Goal: Check status: Check status

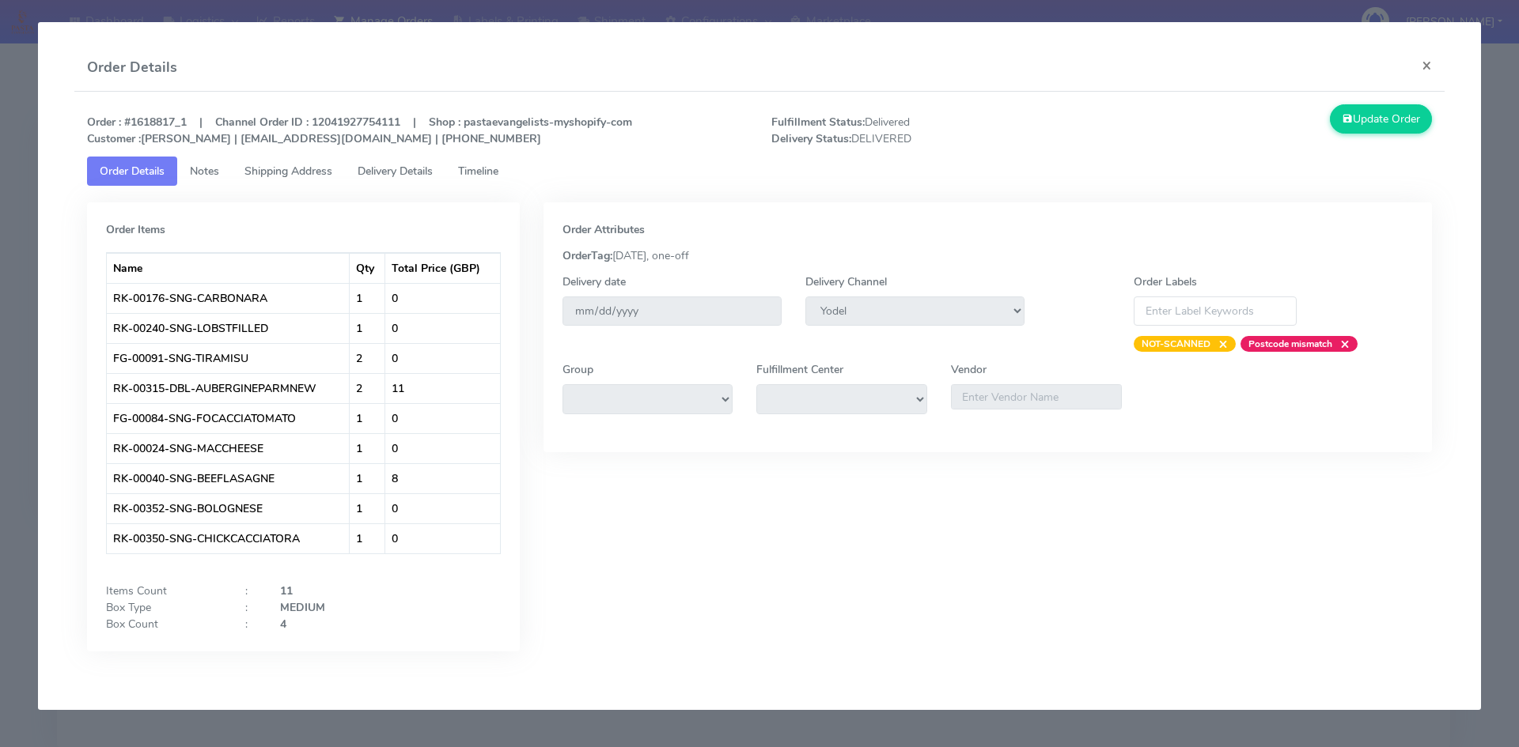
select select "5"
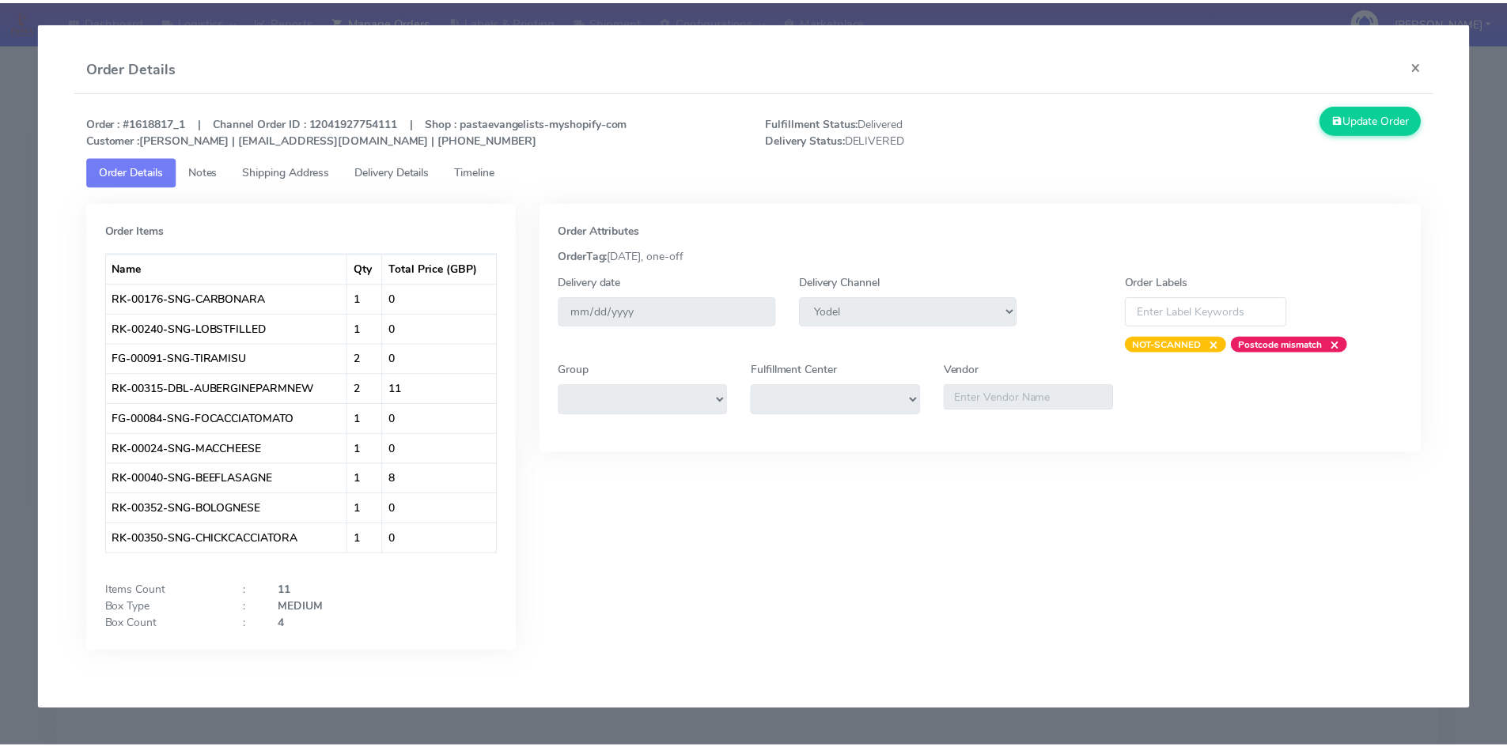
scroll to position [112, 0]
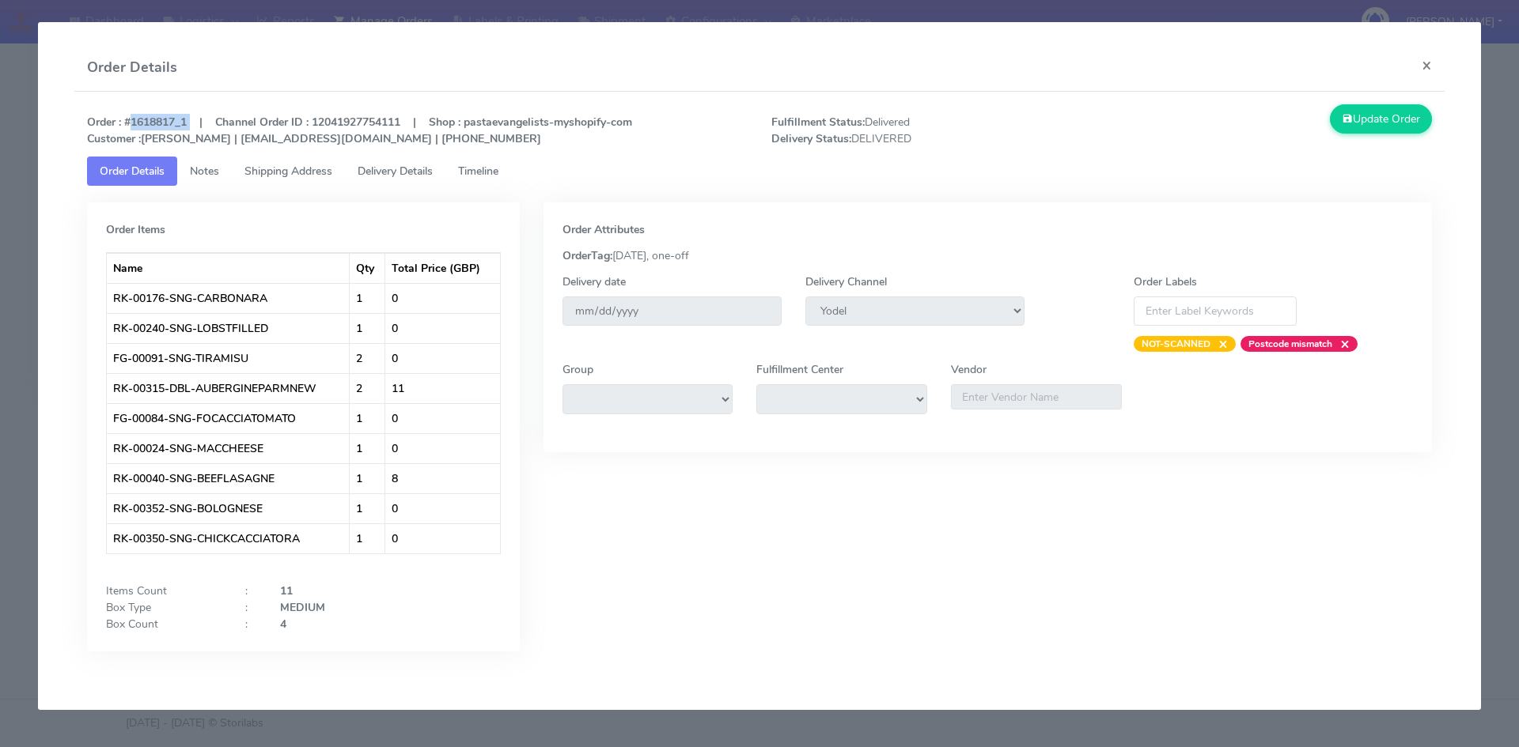
click at [1423, 60] on button "×" at bounding box center [1427, 65] width 36 height 42
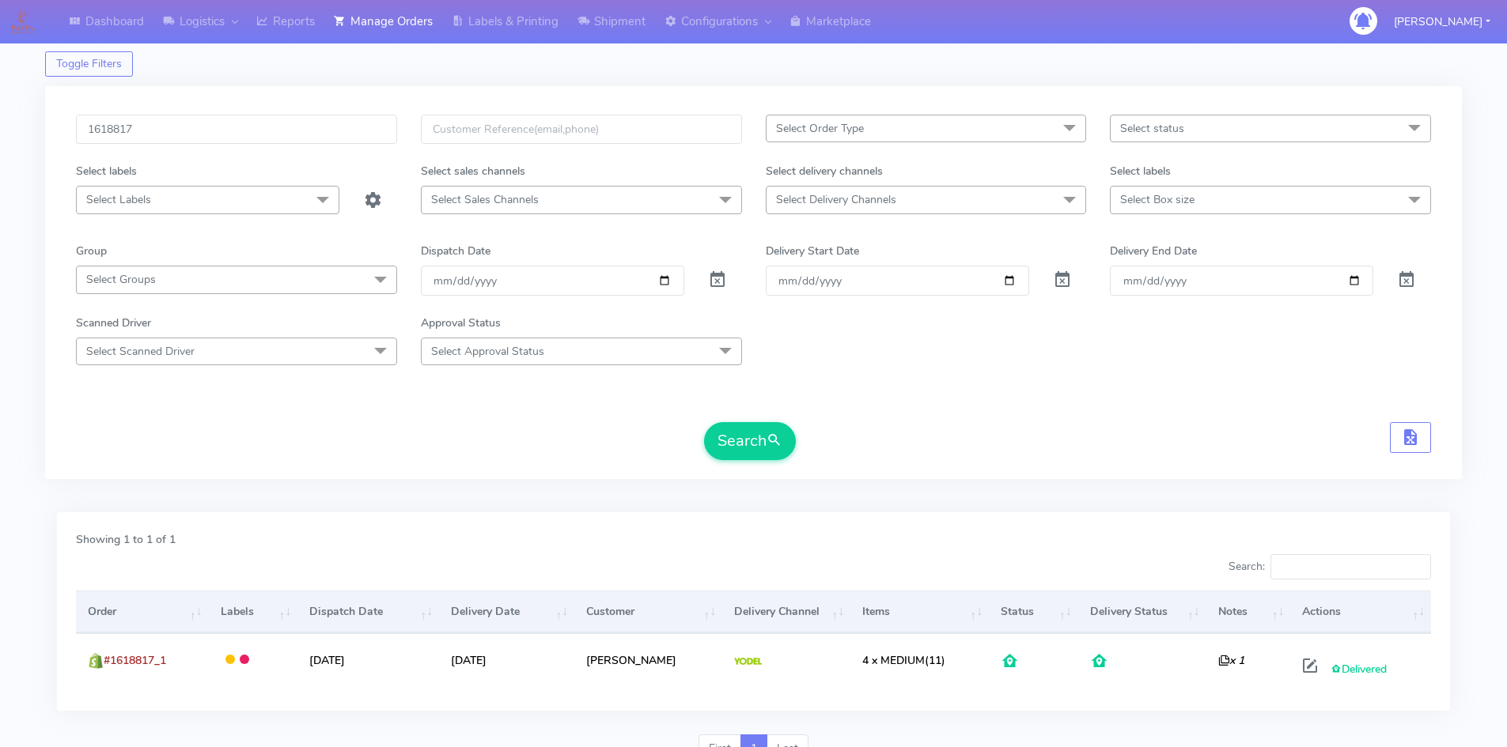
scroll to position [0, 0]
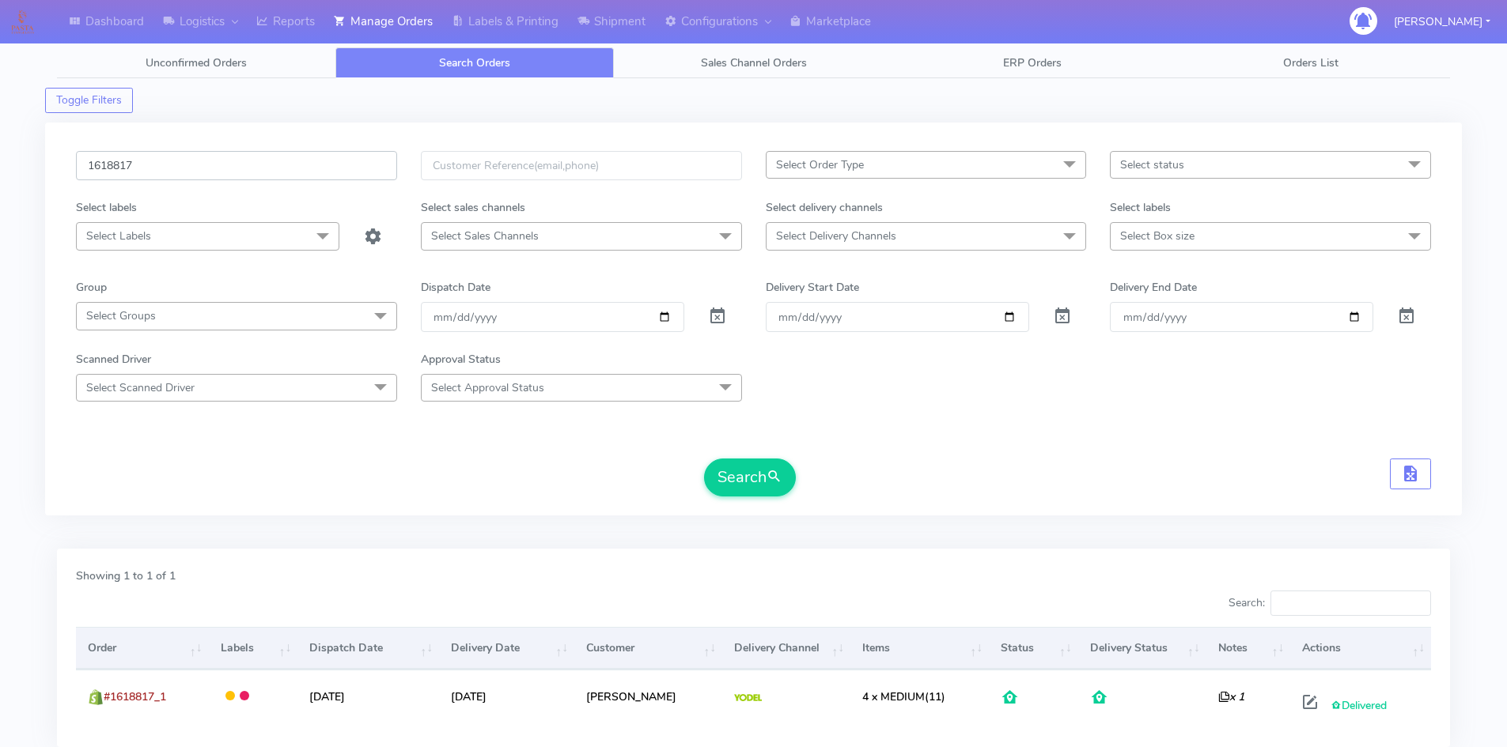
drag, startPoint x: 163, startPoint y: 161, endPoint x: 0, endPoint y: 160, distance: 162.9
click at [0, 163] on div "Dashboard Logistics London Logistics Reports Manage Orders Labels & Printing Sh…" at bounding box center [753, 419] width 1507 height 783
paste input "20718"
type input "1620718"
drag, startPoint x: 741, startPoint y: 464, endPoint x: 705, endPoint y: 451, distance: 38.8
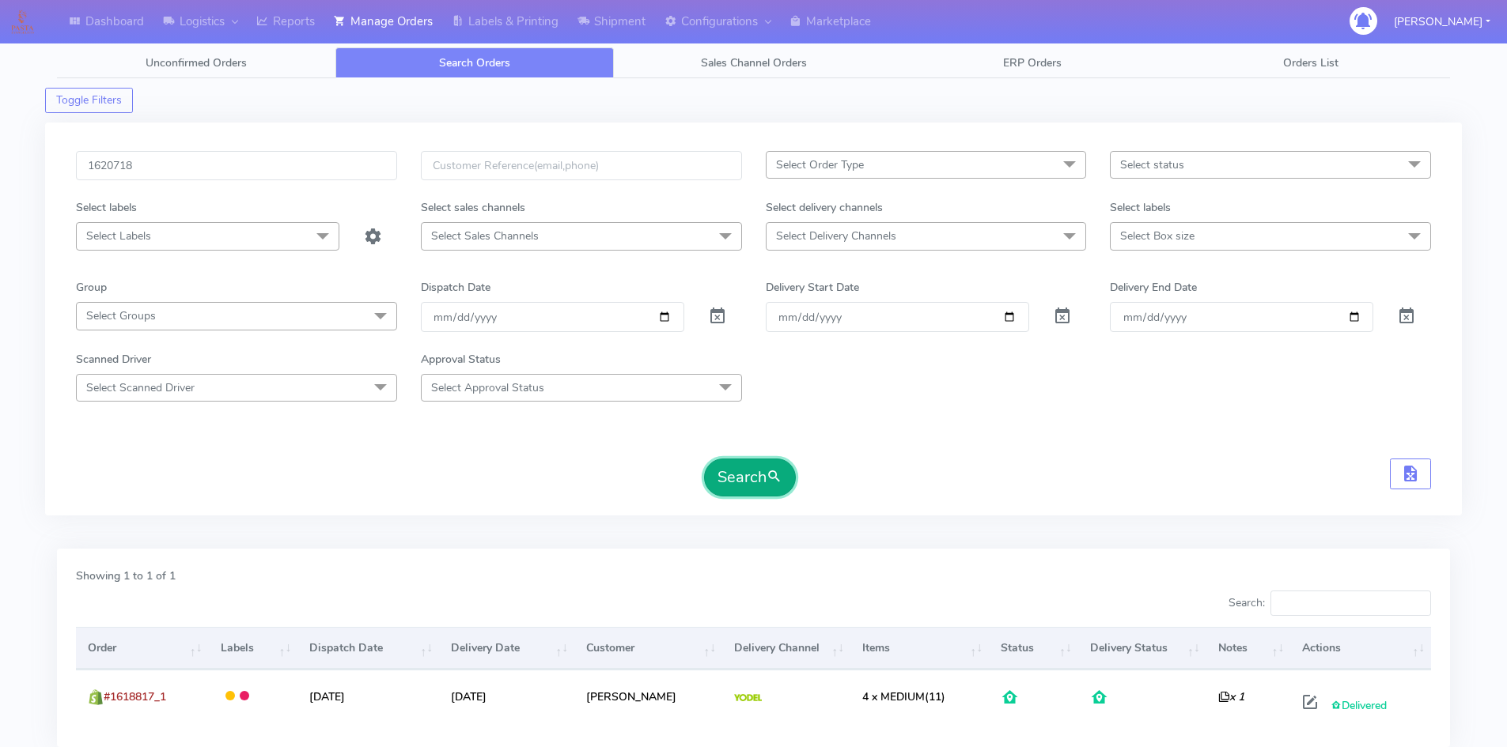
click at [742, 464] on button "Search" at bounding box center [750, 478] width 92 height 38
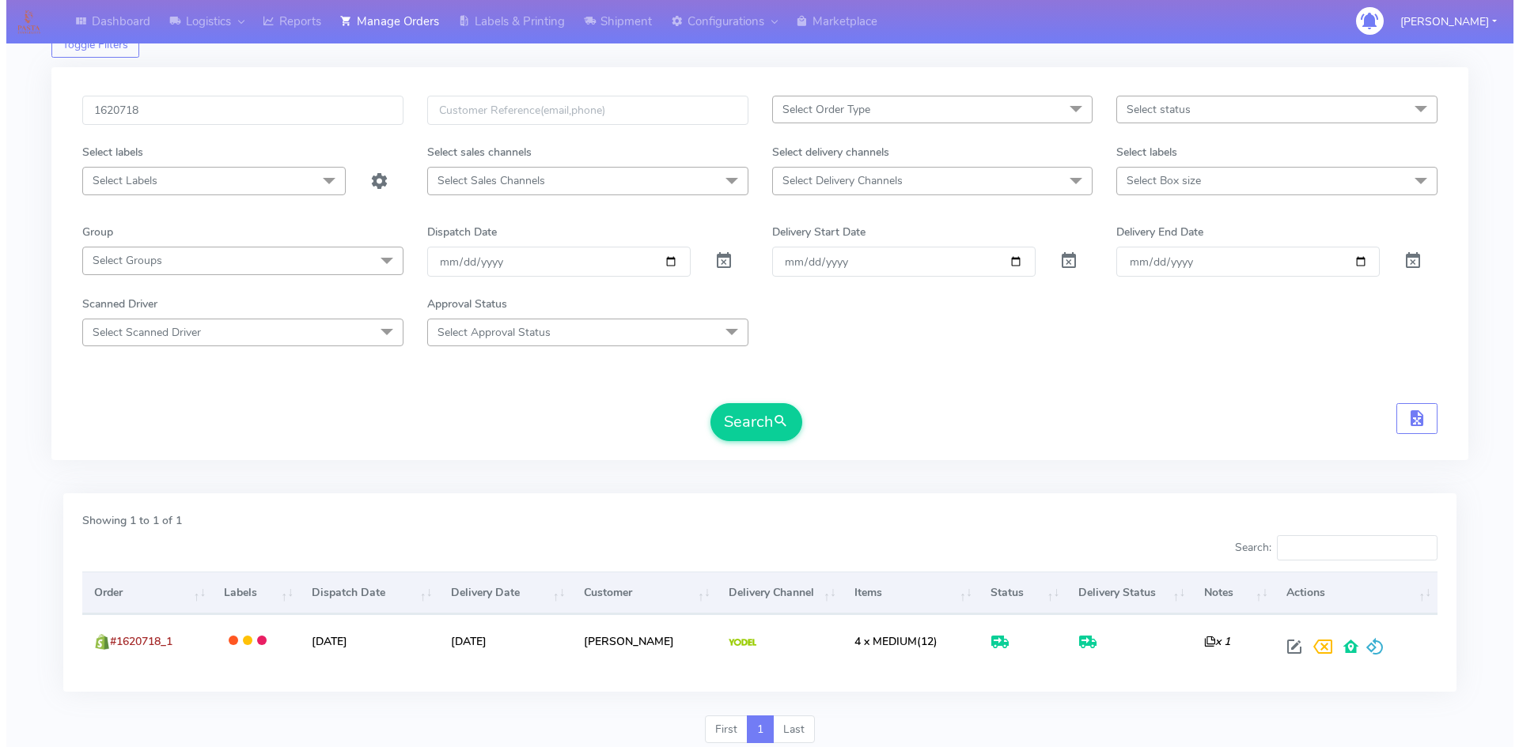
scroll to position [112, 0]
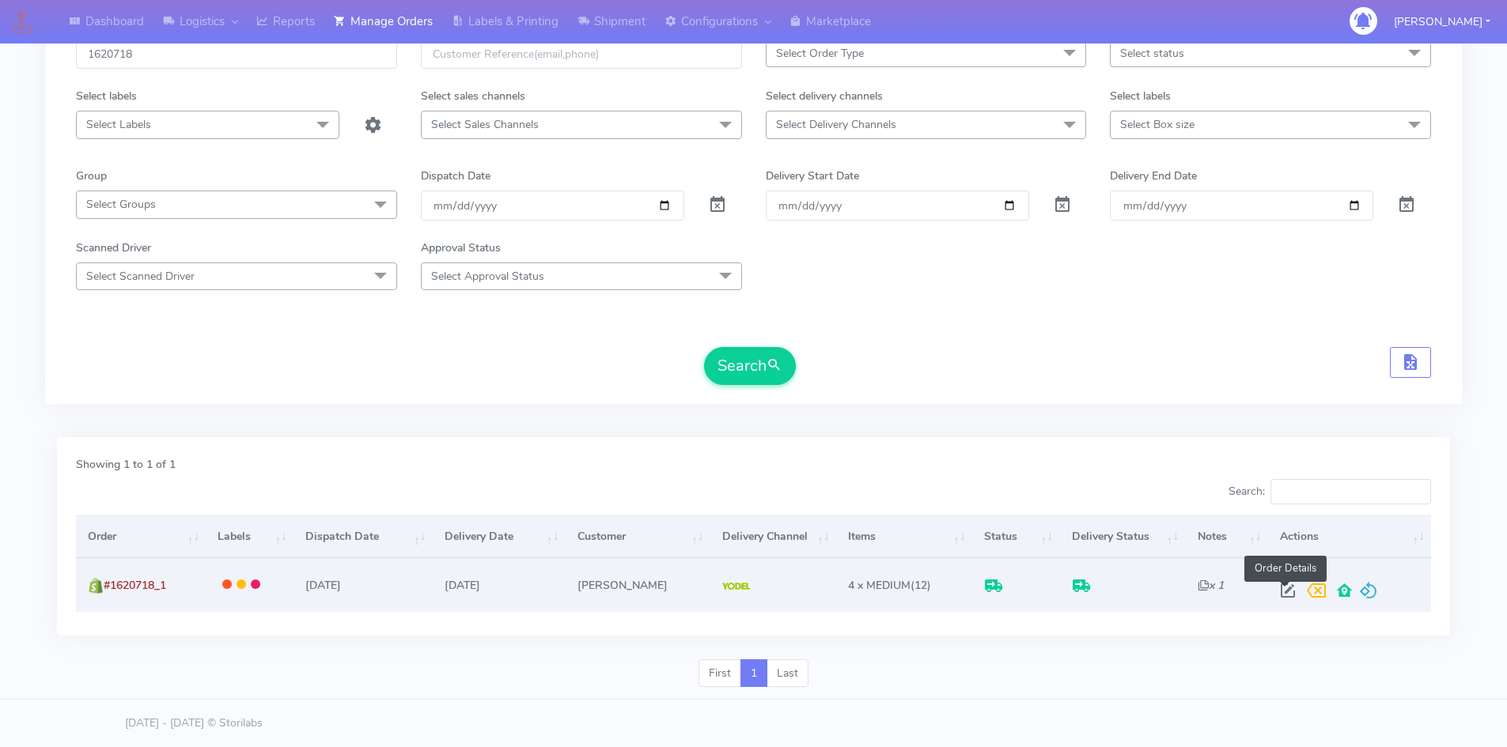
click at [1283, 589] on span at bounding box center [1288, 594] width 28 height 15
select select "5"
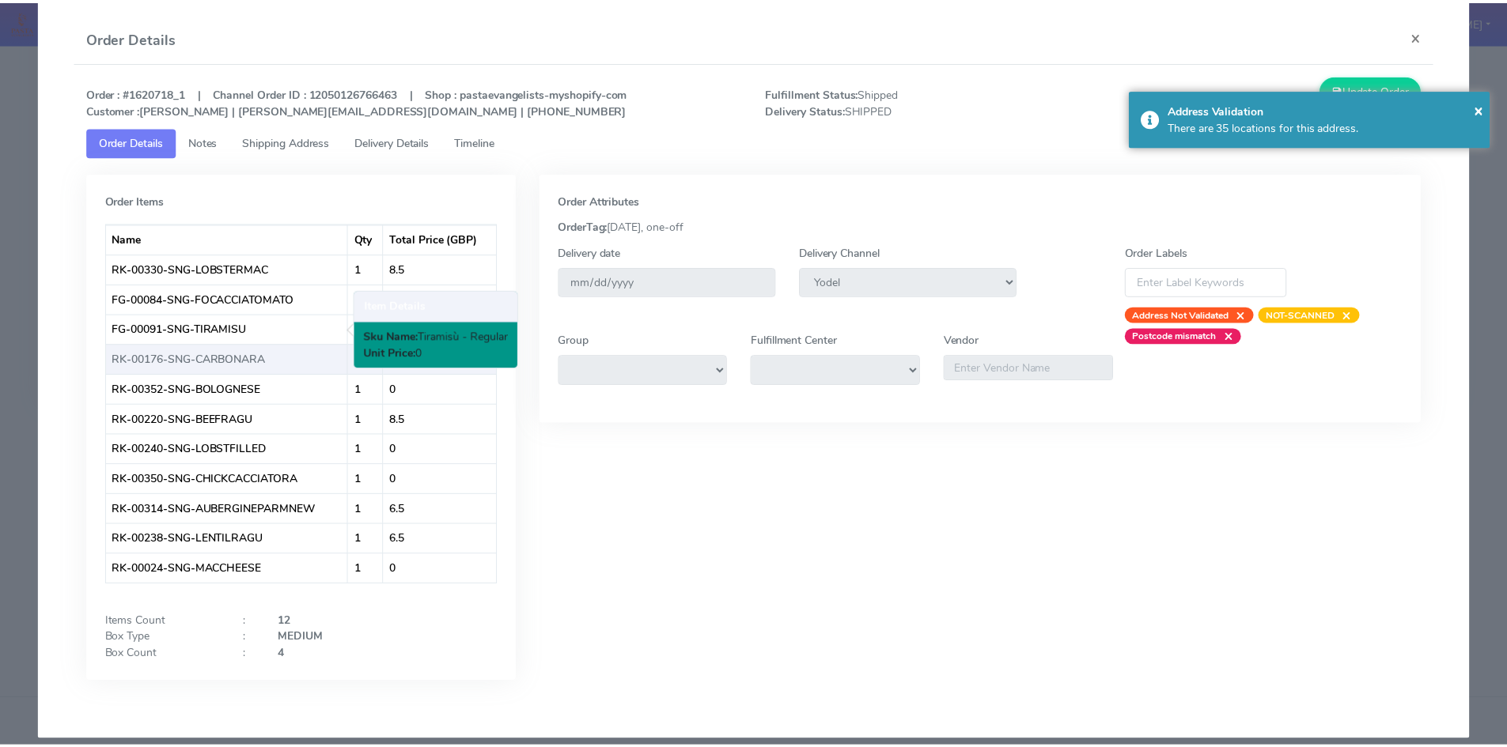
scroll to position [45, 0]
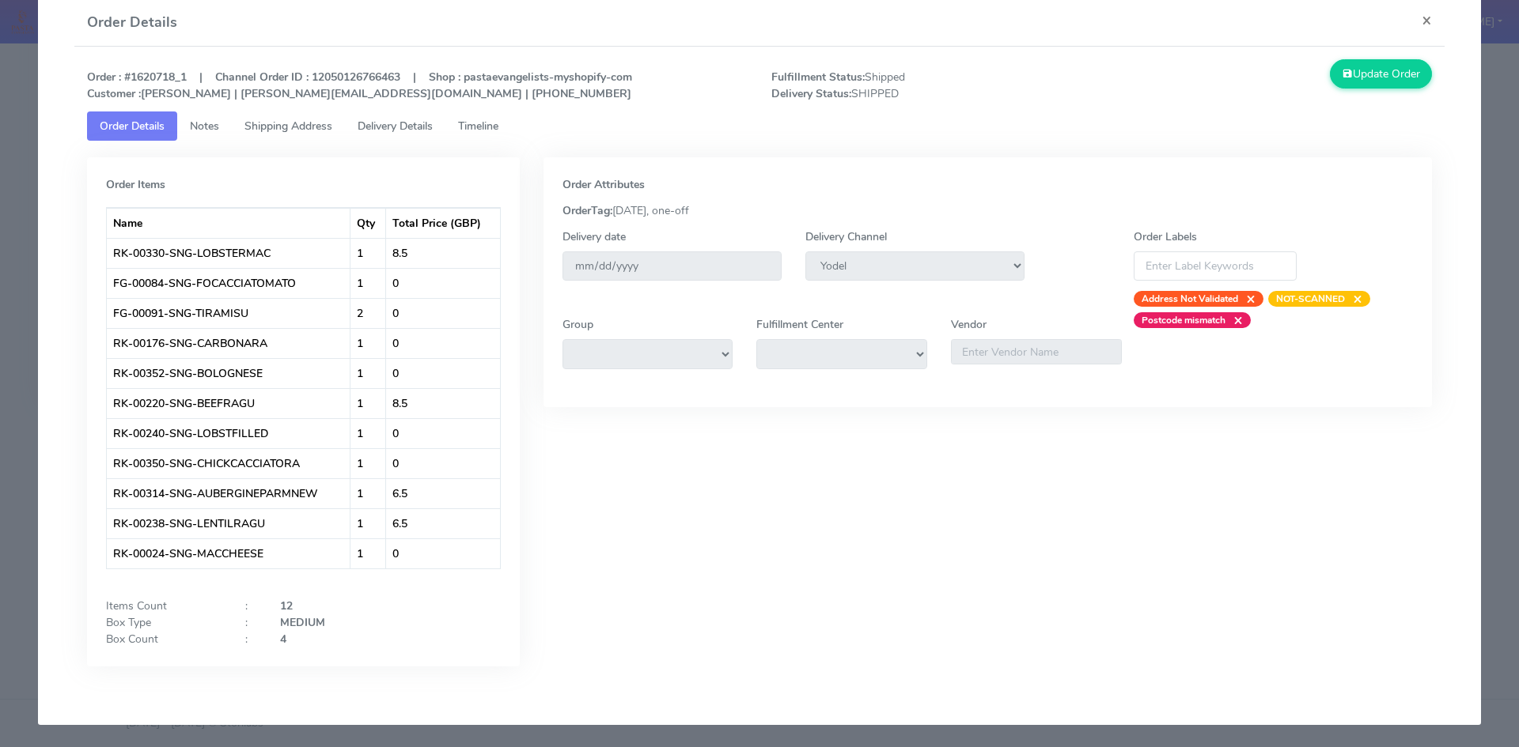
click at [489, 123] on span "Timeline" at bounding box center [478, 126] width 40 height 15
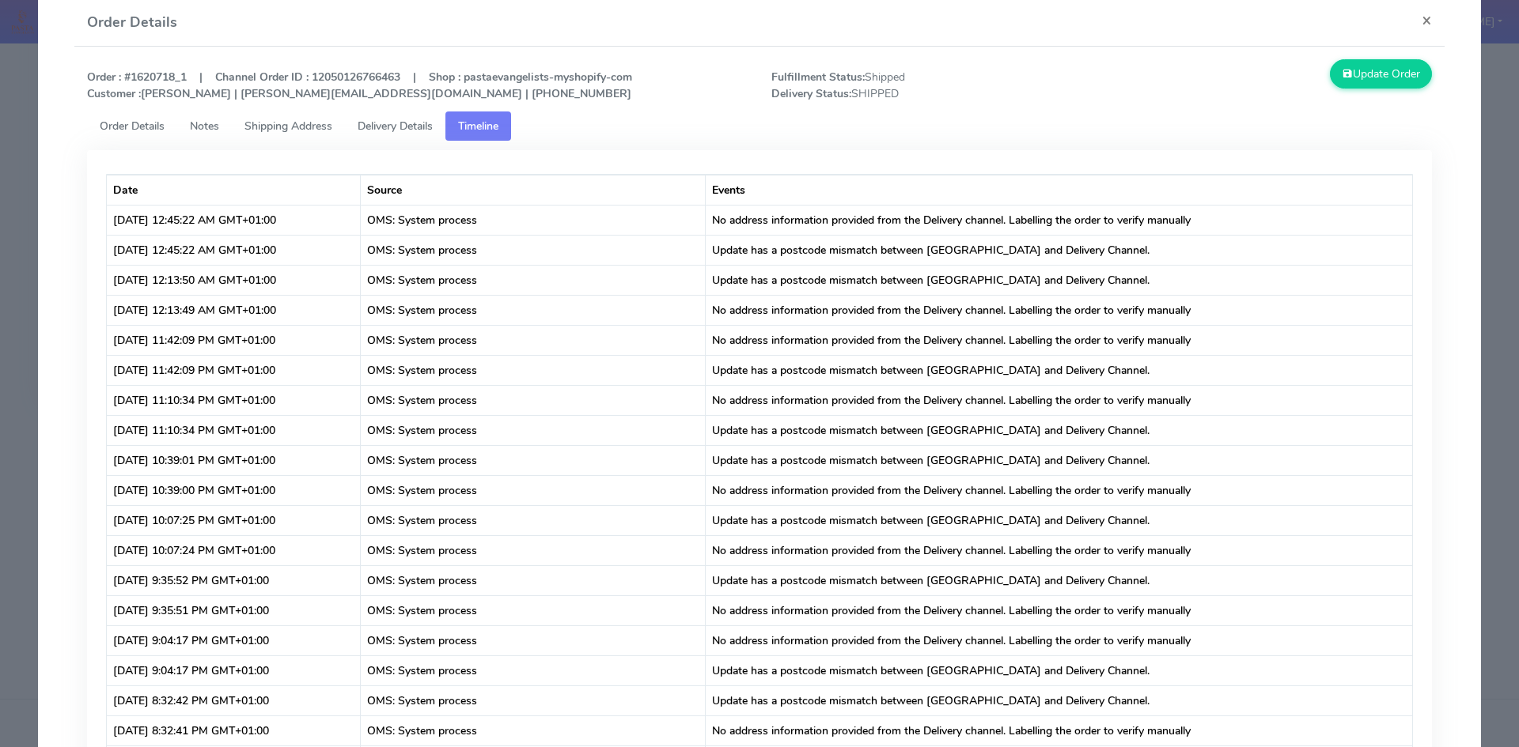
click at [125, 124] on span "Order Details" at bounding box center [132, 126] width 65 height 15
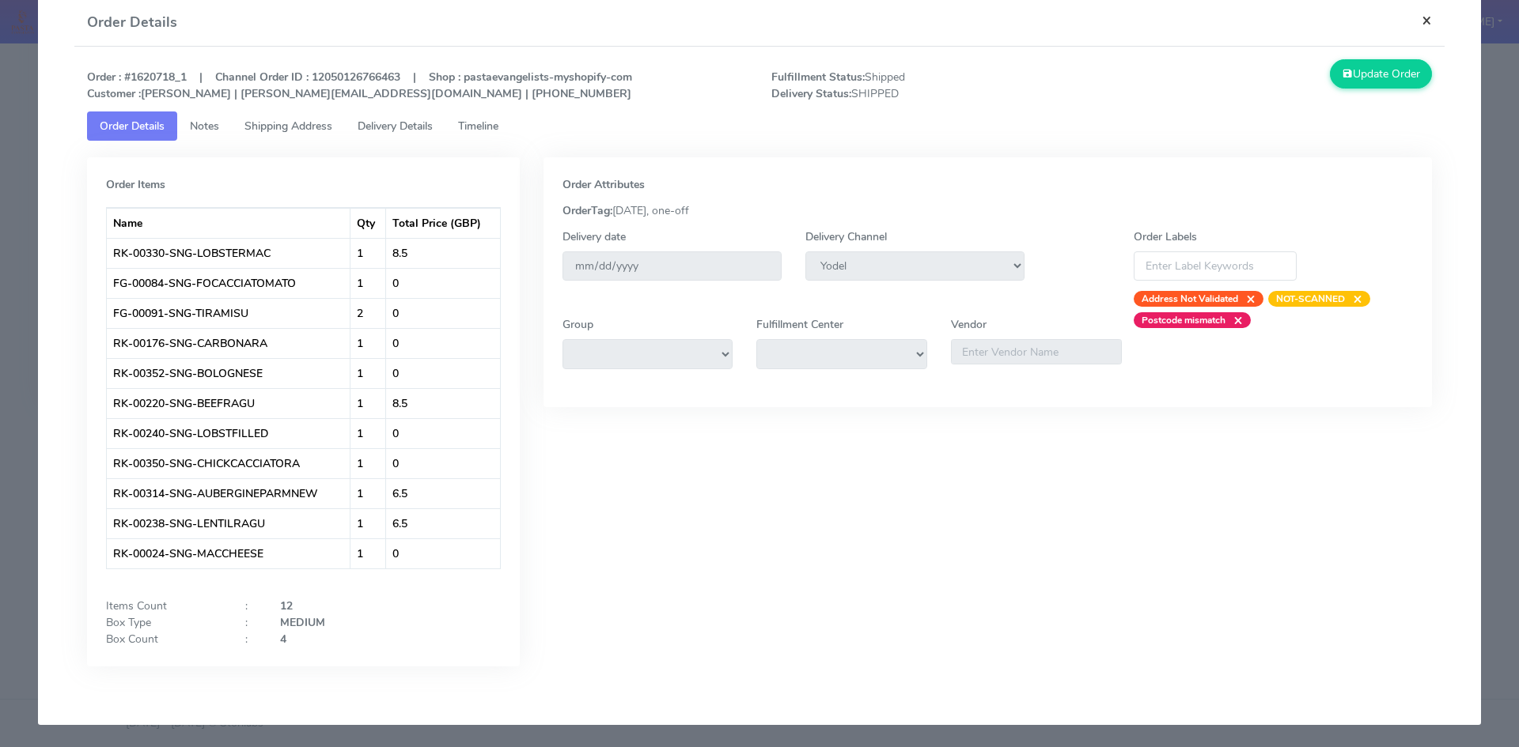
click at [1415, 13] on button "×" at bounding box center [1427, 20] width 36 height 42
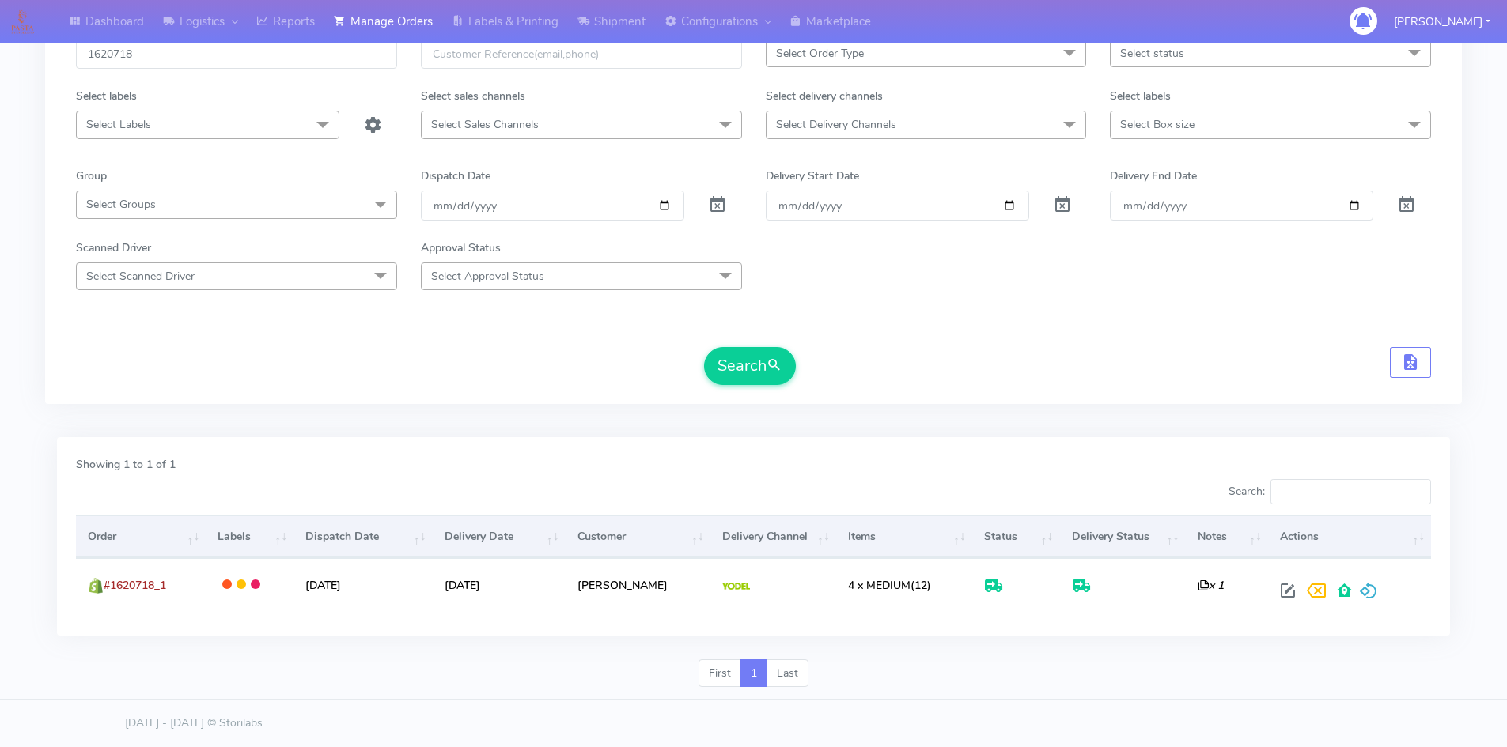
click at [207, 123] on span "Select Labels" at bounding box center [207, 125] width 263 height 28
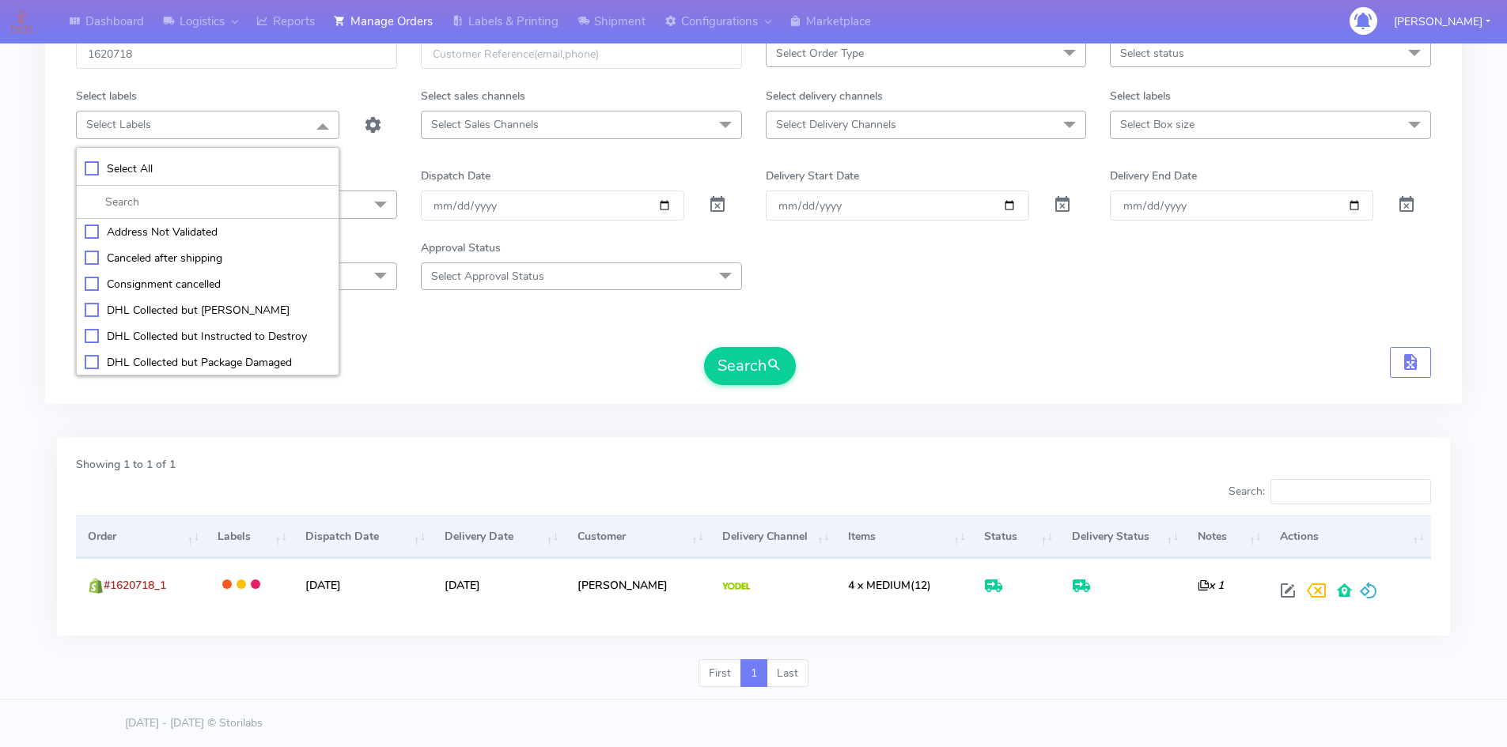
click at [414, 470] on div "Showing 1 to 1 of 1" at bounding box center [753, 467] width 1379 height 23
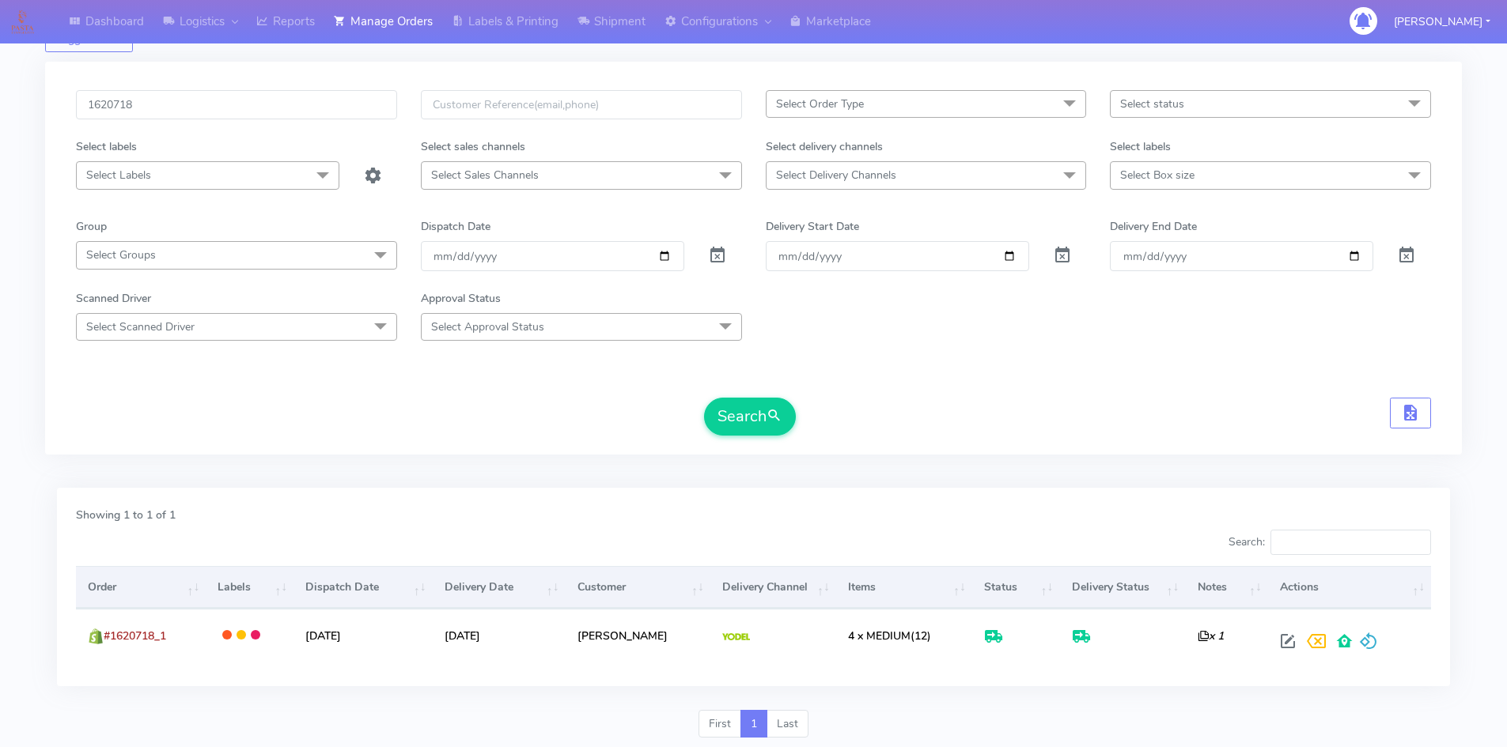
scroll to position [0, 0]
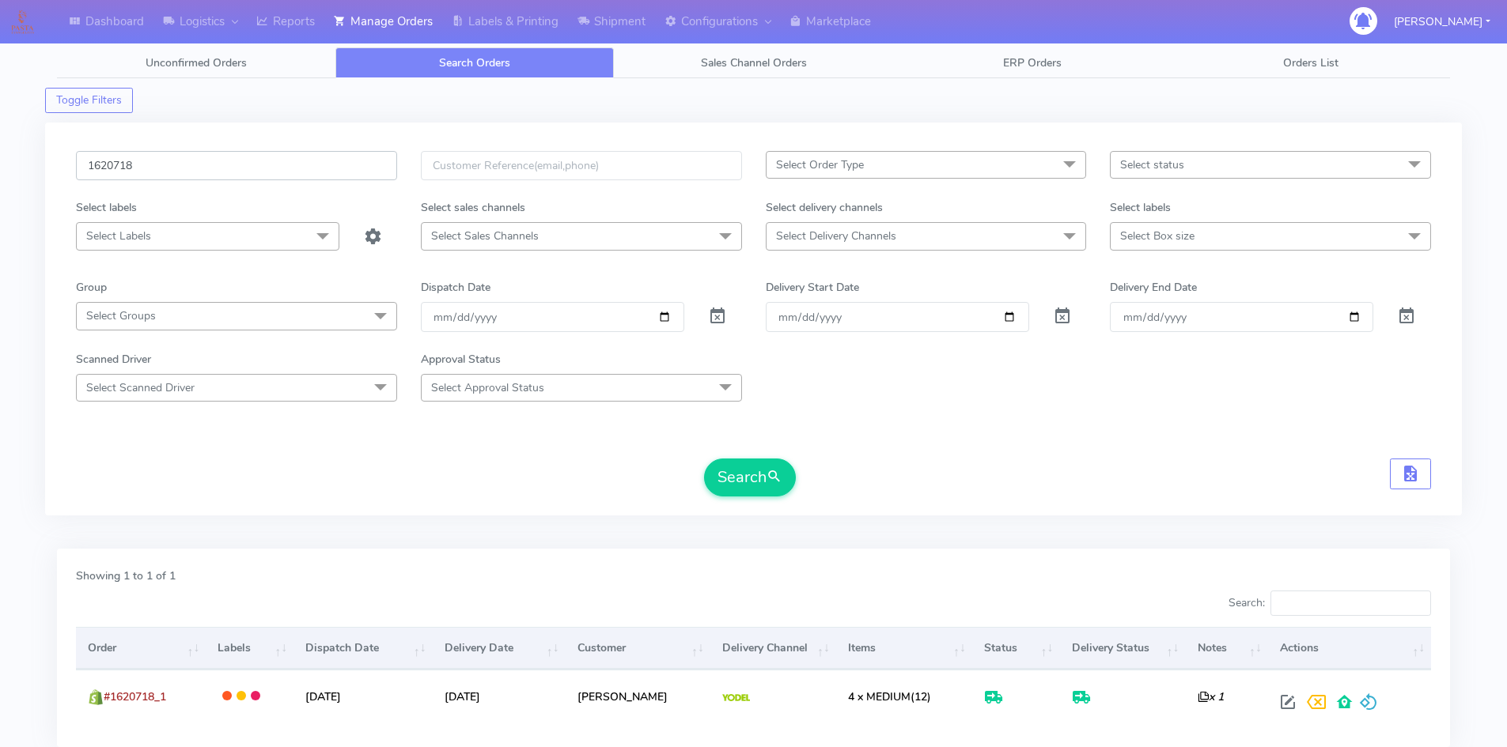
drag, startPoint x: 165, startPoint y: 172, endPoint x: 0, endPoint y: 168, distance: 164.6
click at [0, 168] on div "Dashboard Logistics London Logistics Reports Manage Orders Labels & Printing Sh…" at bounding box center [753, 419] width 1507 height 783
paste input "499"
type input "1620499"
click at [743, 462] on button "Search" at bounding box center [750, 478] width 92 height 38
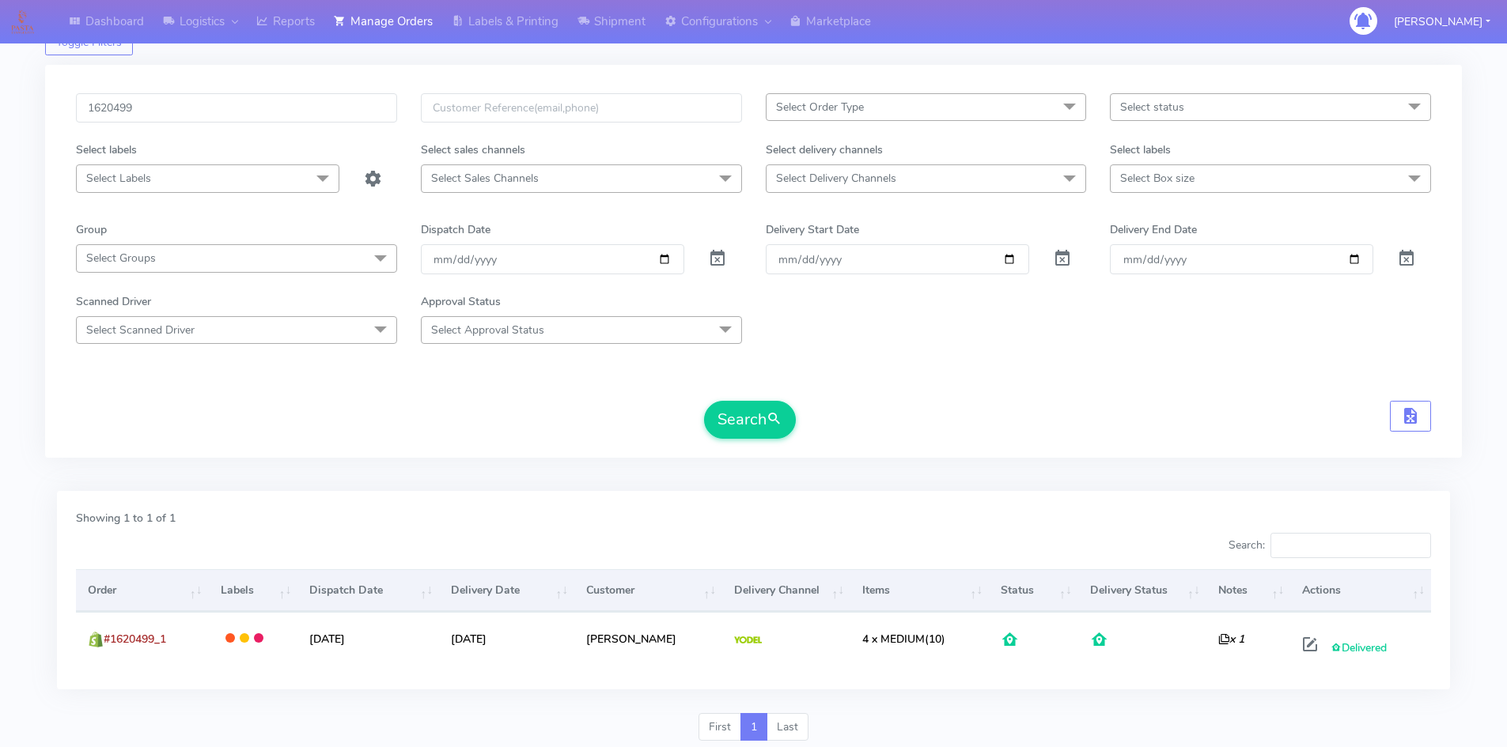
scroll to position [112, 0]
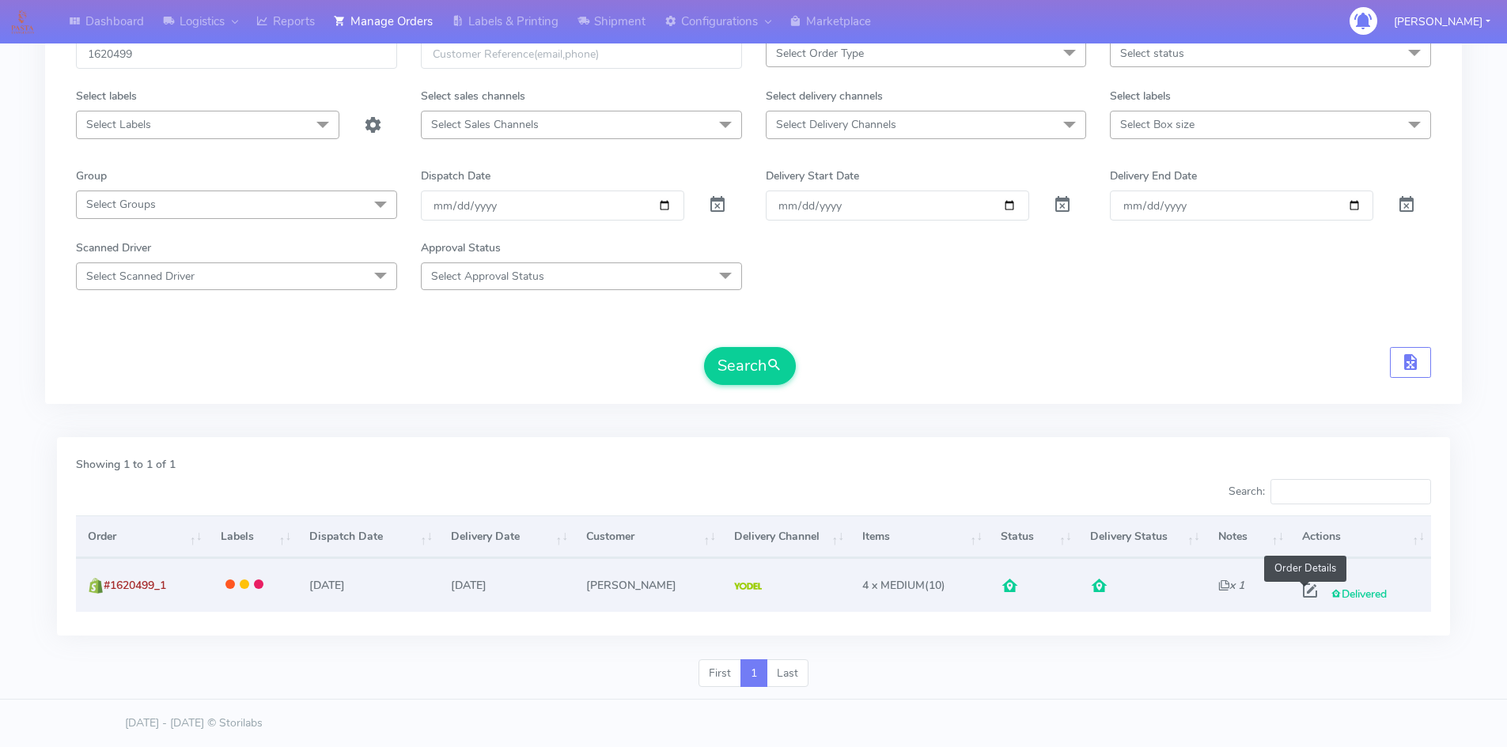
click at [1302, 593] on span at bounding box center [1310, 594] width 28 height 15
select select "5"
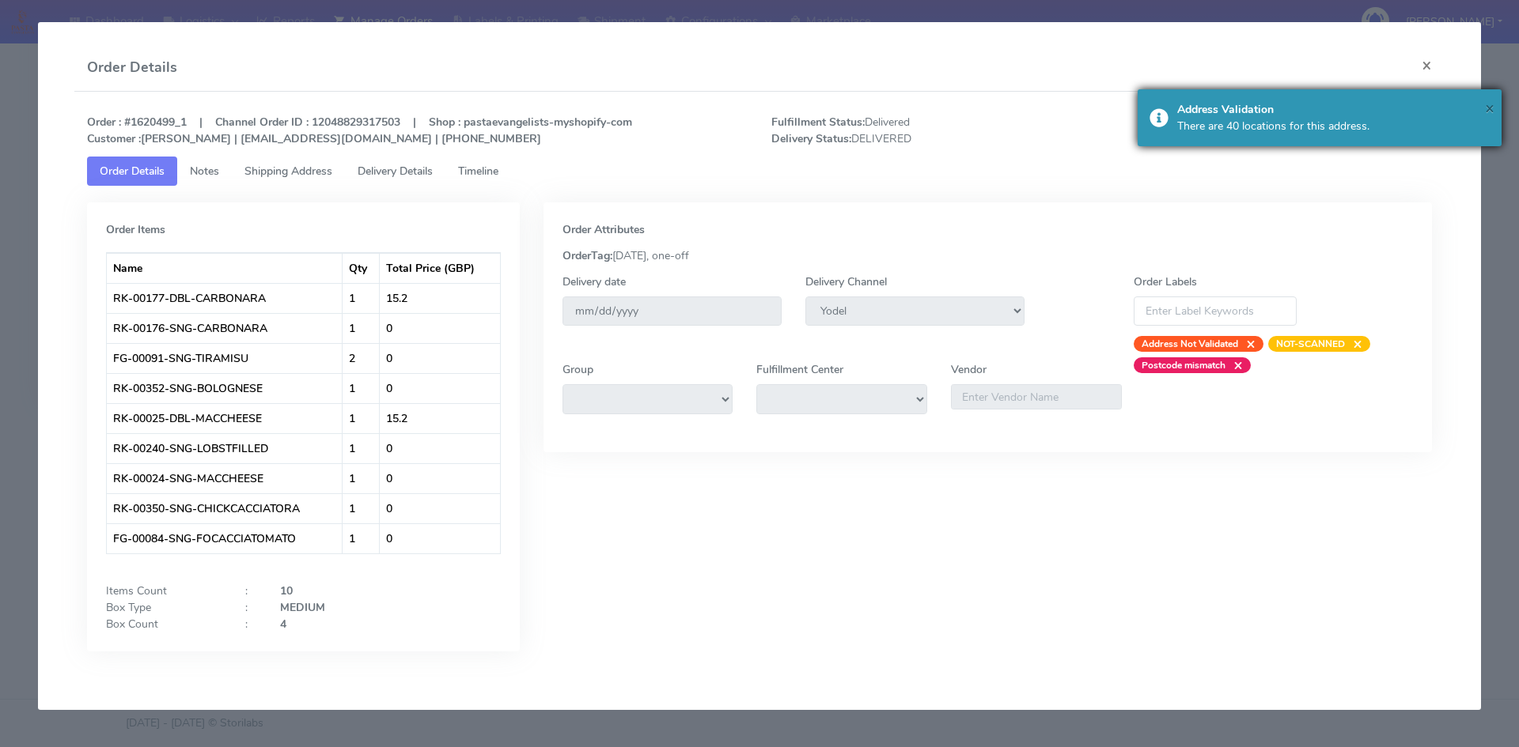
click at [1491, 109] on span "×" at bounding box center [1489, 107] width 9 height 21
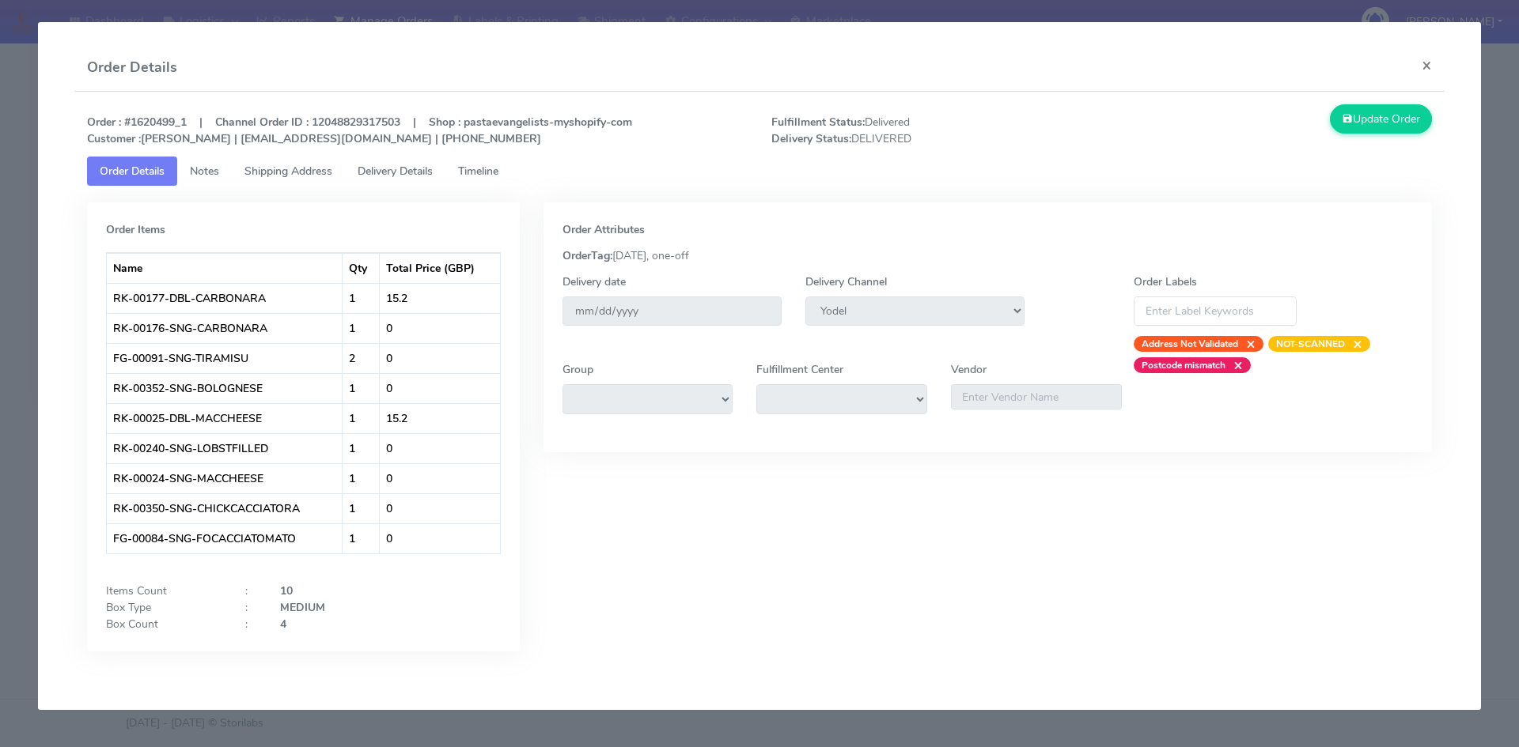
click at [476, 168] on span "Timeline" at bounding box center [478, 171] width 40 height 15
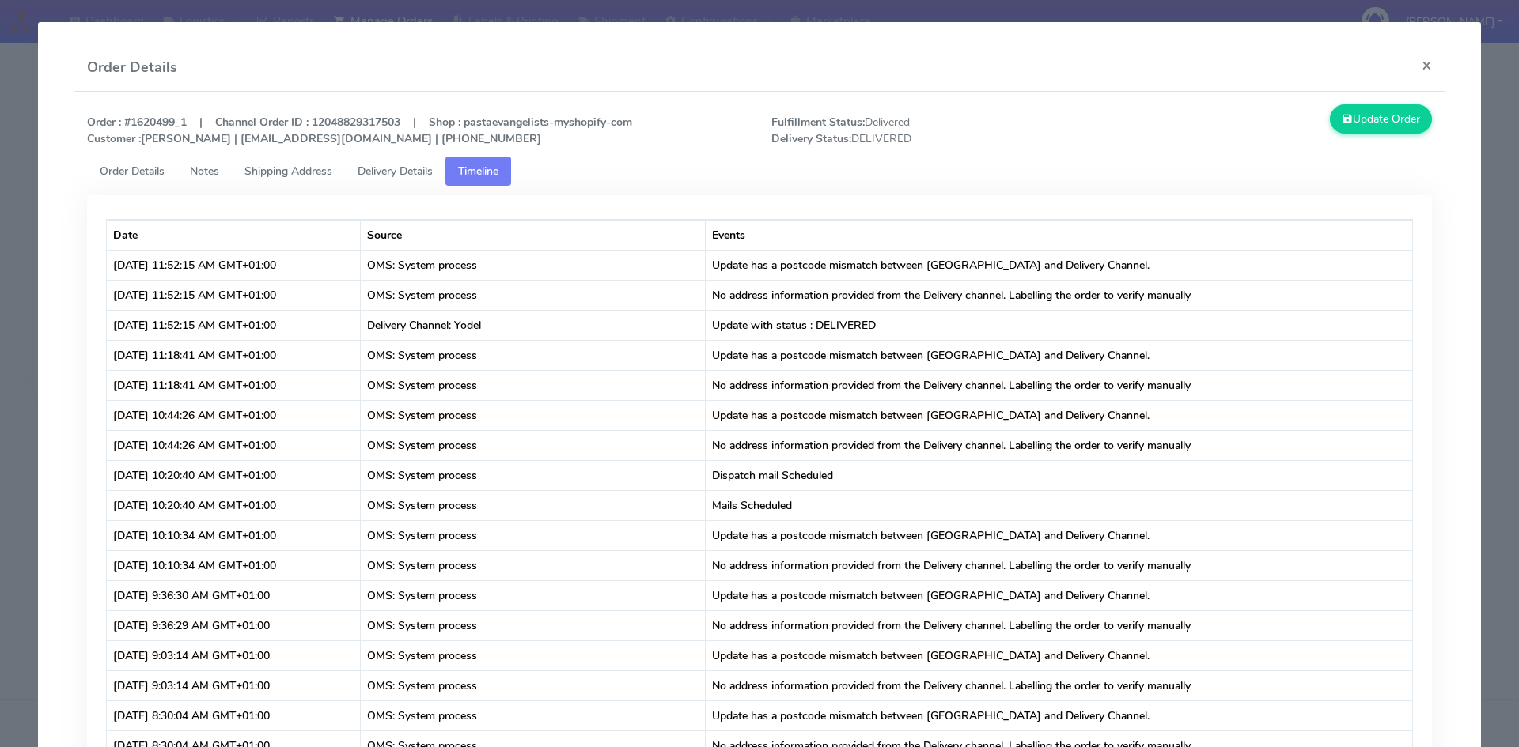
click at [382, 168] on span "Delivery Details" at bounding box center [395, 171] width 75 height 15
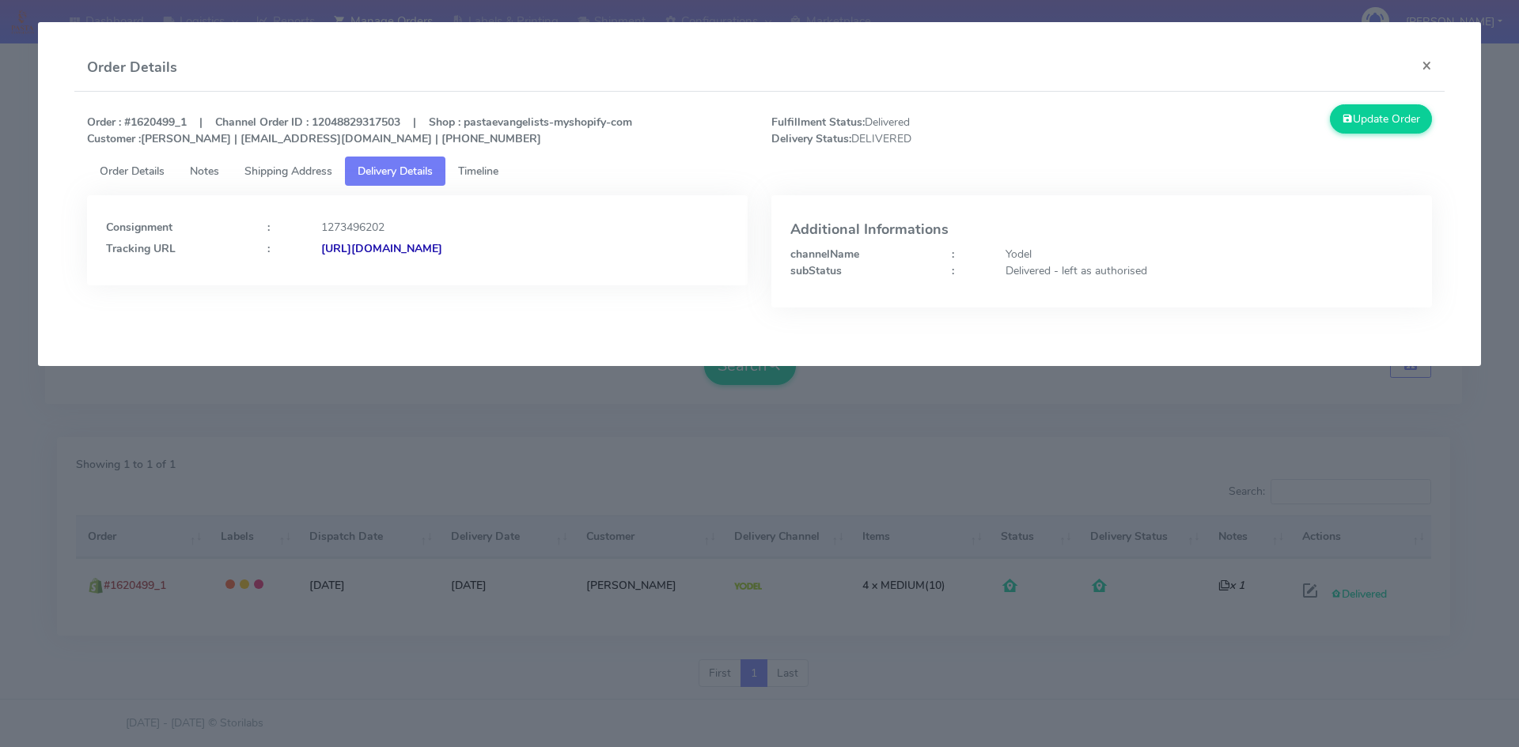
drag, startPoint x: 631, startPoint y: 251, endPoint x: 492, endPoint y: 249, distance: 139.2
click at [492, 249] on div "[URL][DOMAIN_NAME]" at bounding box center [524, 248] width 431 height 17
copy strong "JJD0002249960887067"
click at [1425, 70] on button "×" at bounding box center [1427, 65] width 36 height 42
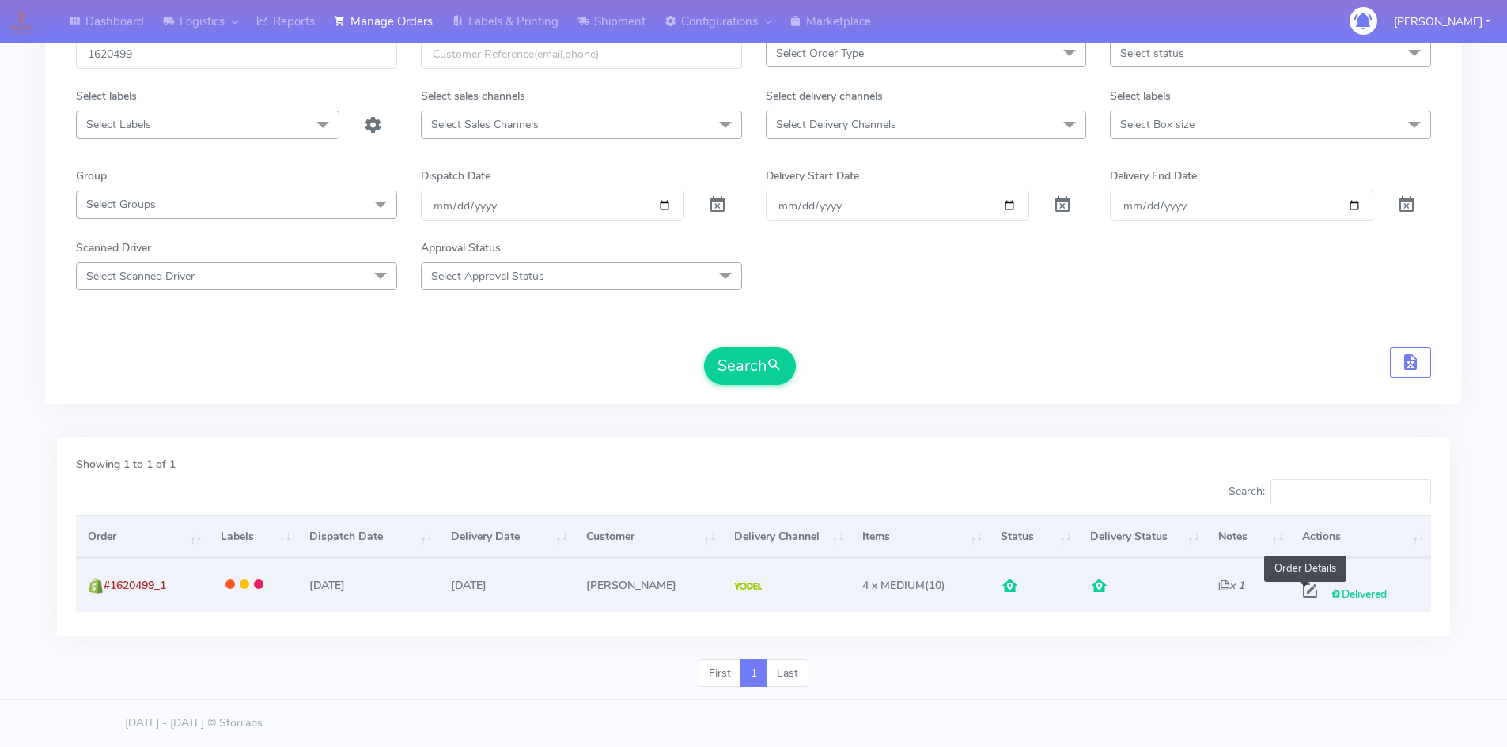
click at [1301, 594] on span at bounding box center [1310, 594] width 28 height 15
select select "5"
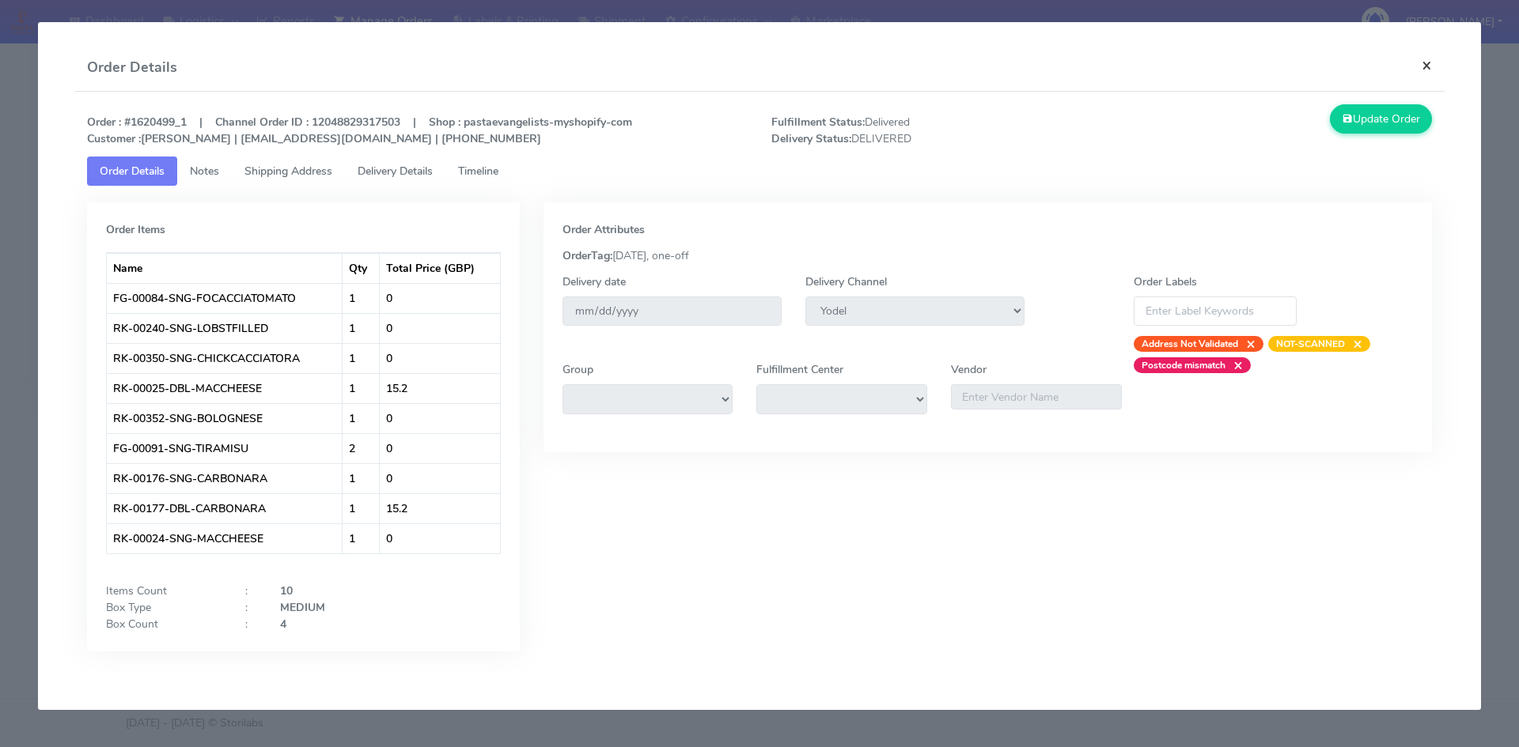
click at [1430, 60] on button "×" at bounding box center [1427, 65] width 36 height 42
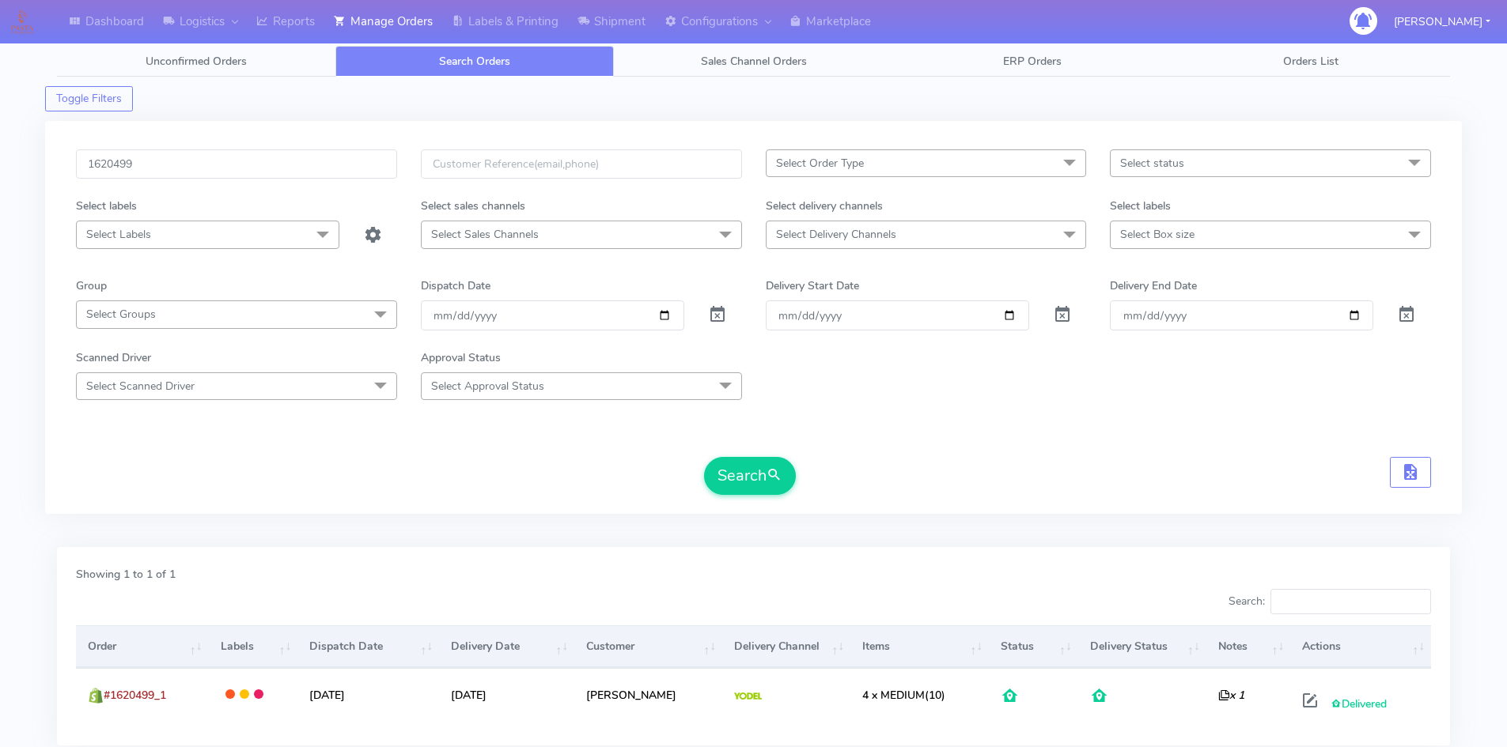
scroll to position [0, 0]
drag, startPoint x: 174, startPoint y: 162, endPoint x: 0, endPoint y: 176, distance: 174.6
click at [0, 176] on div "Dashboard Logistics London Logistics Reports Manage Orders Labels & Printing Sh…" at bounding box center [753, 419] width 1507 height 783
paste input "718"
type input "1620718"
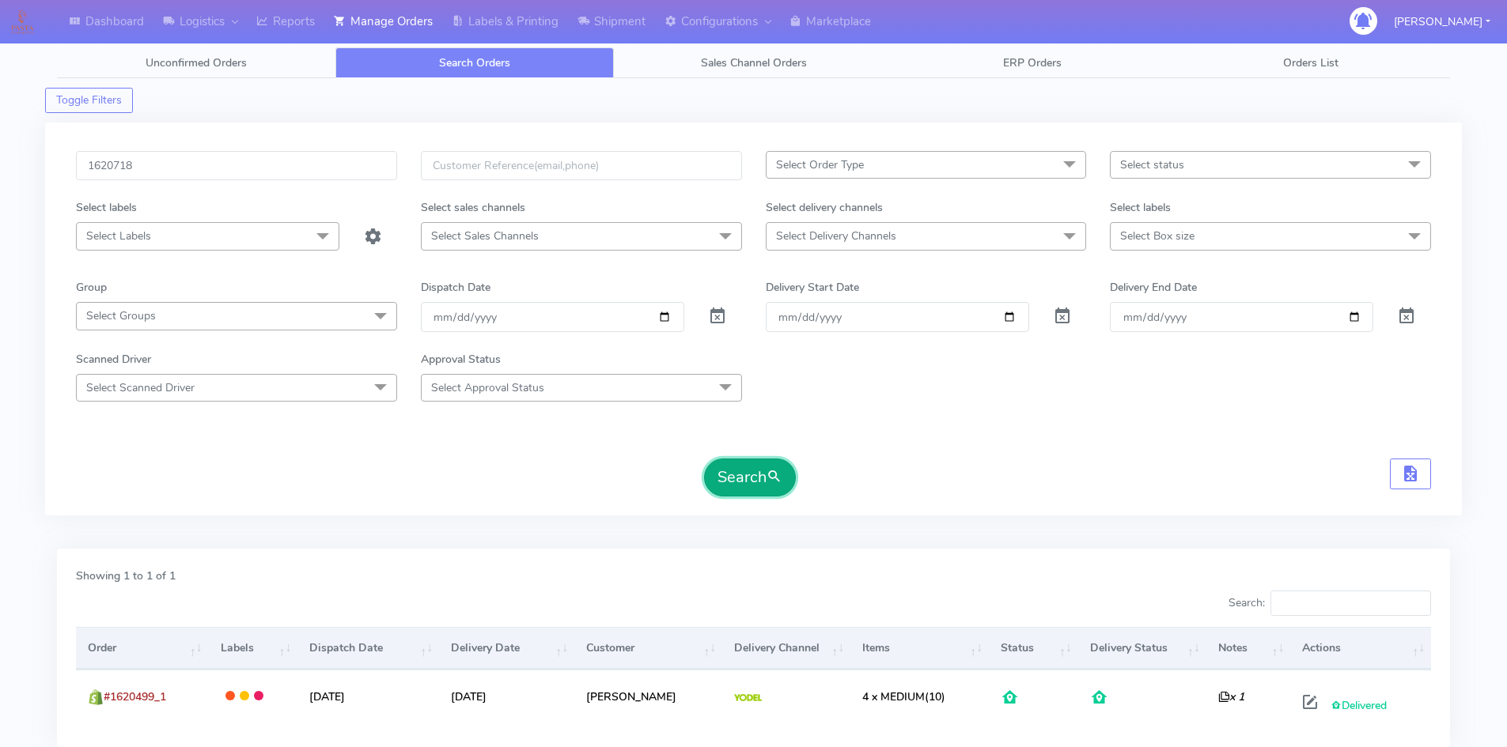
drag, startPoint x: 751, startPoint y: 490, endPoint x: 770, endPoint y: 501, distance: 22.3
click at [750, 490] on button "Search" at bounding box center [750, 478] width 92 height 38
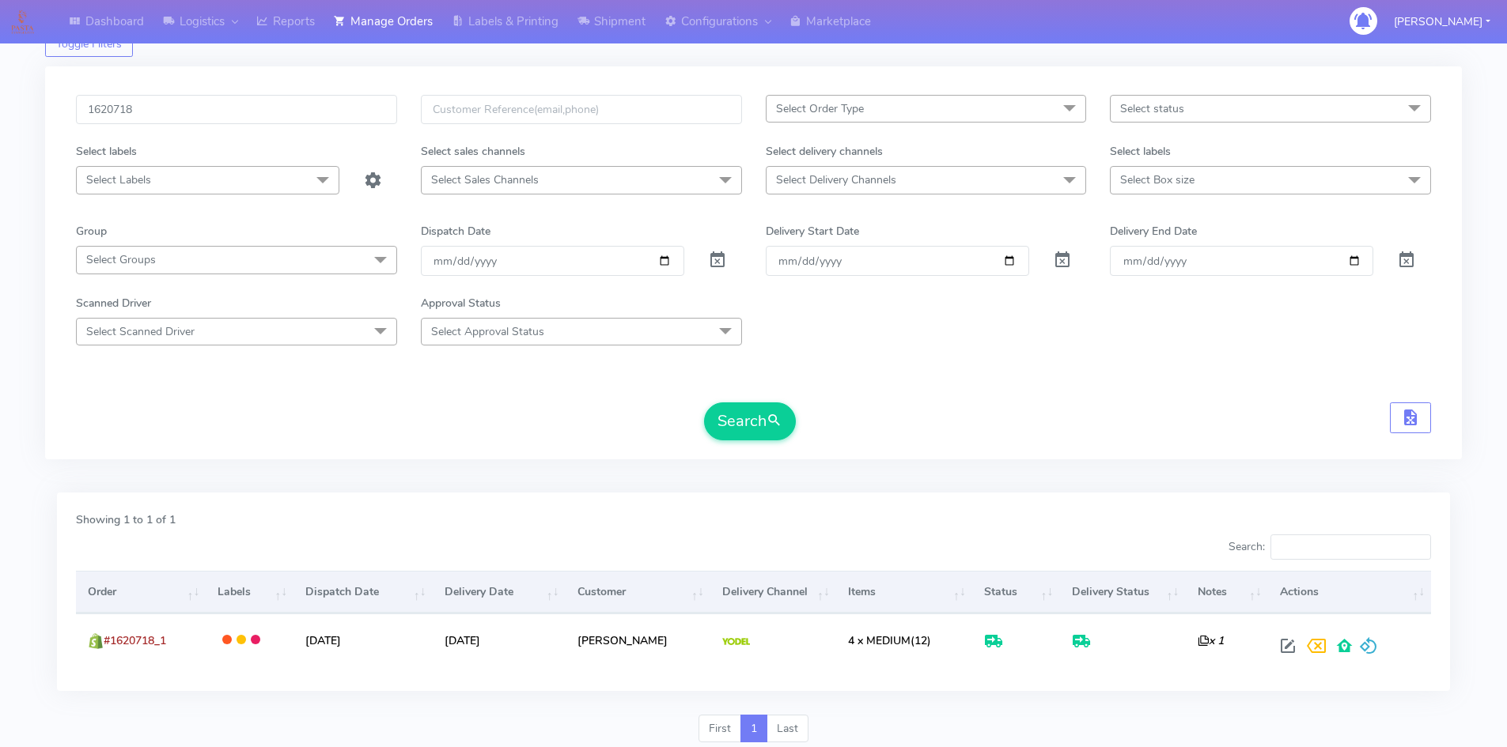
scroll to position [112, 0]
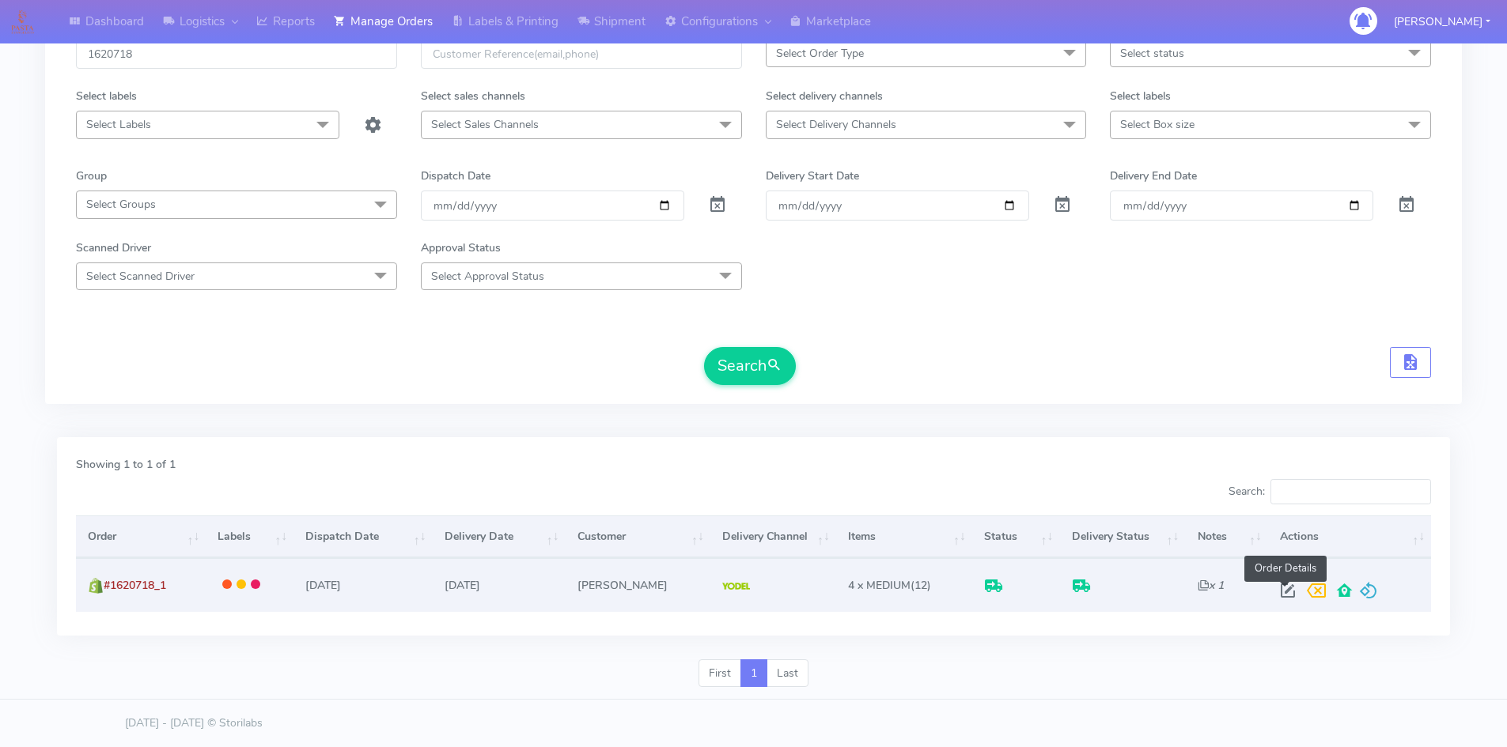
click at [1281, 587] on span at bounding box center [1288, 594] width 28 height 15
select select "5"
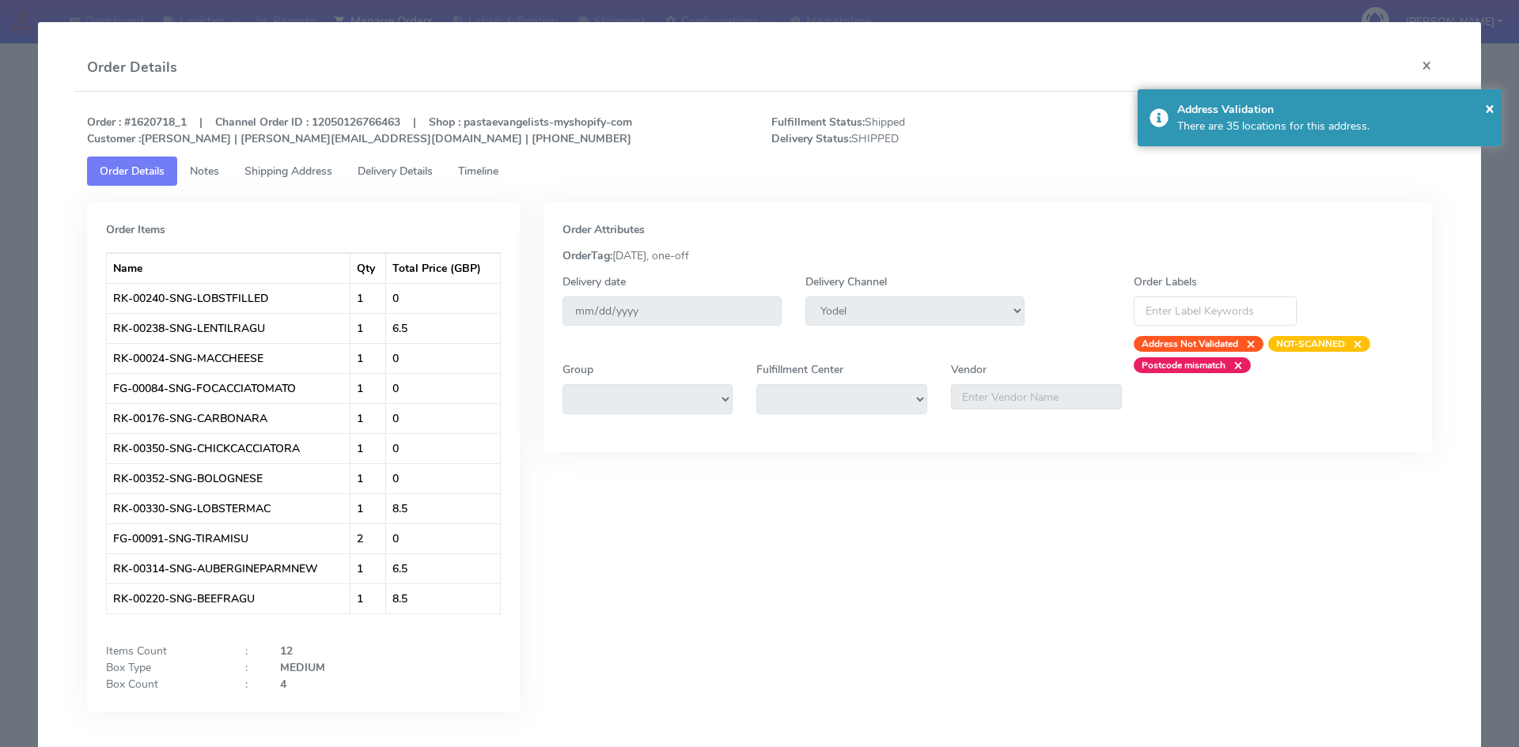
click at [484, 169] on span "Timeline" at bounding box center [478, 171] width 40 height 15
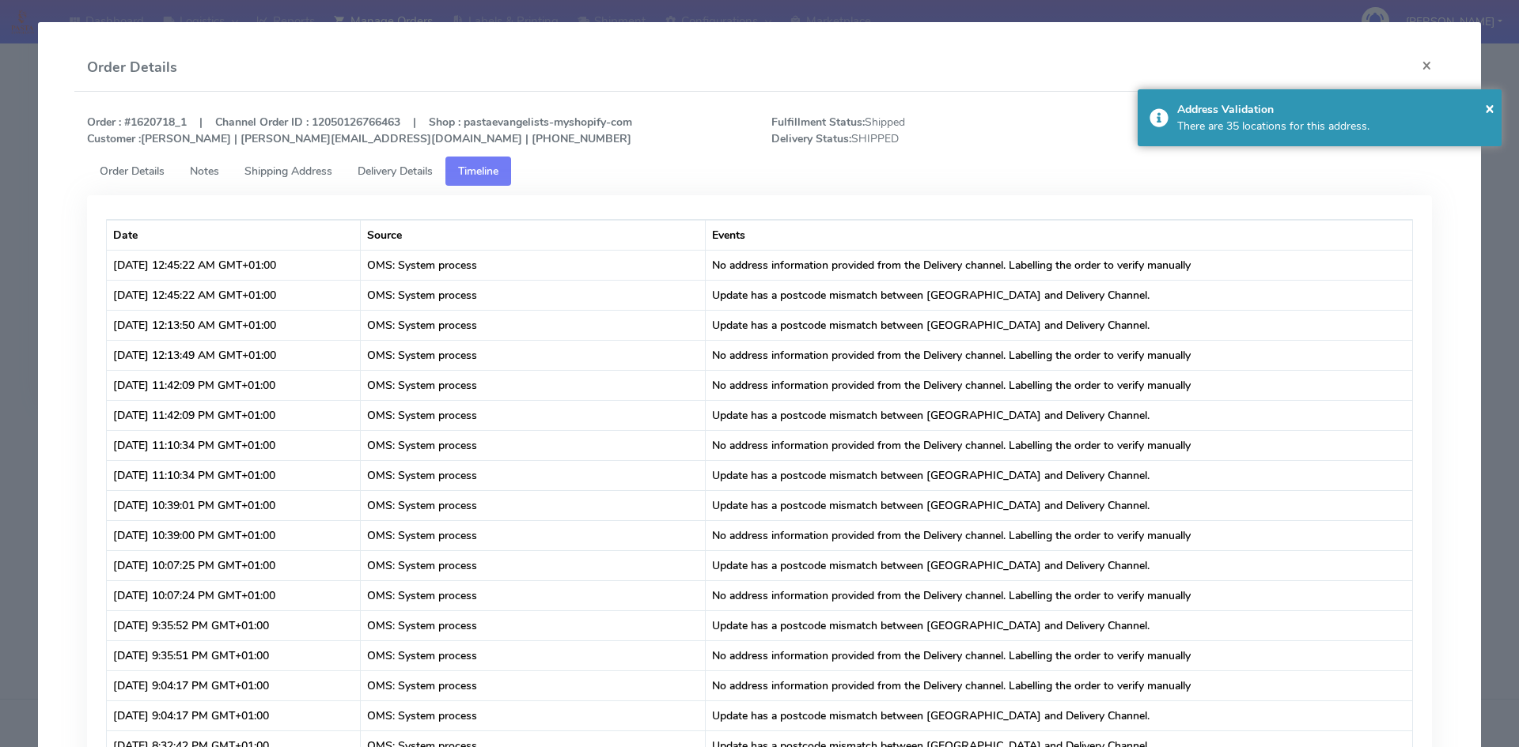
click at [410, 171] on span "Delivery Details" at bounding box center [395, 171] width 75 height 15
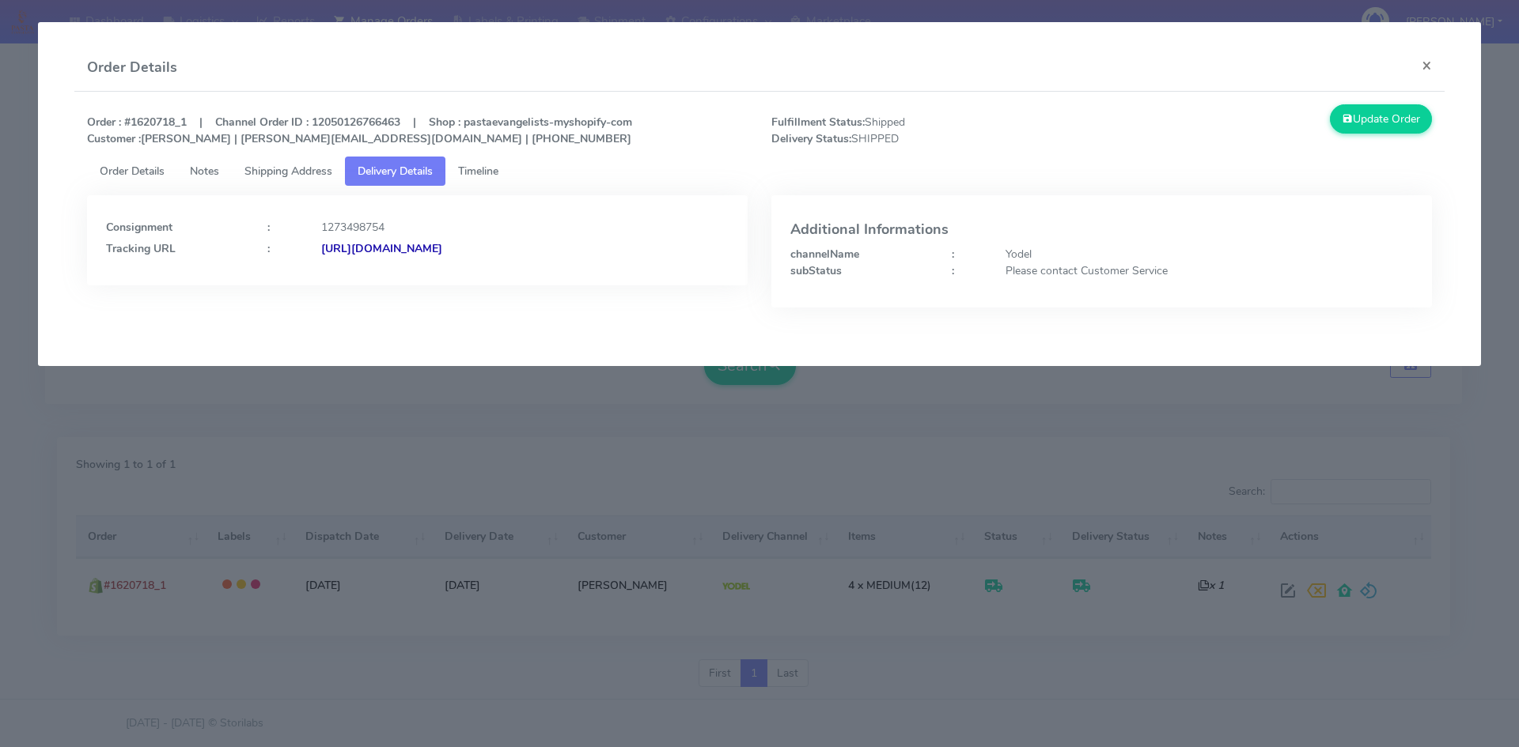
drag, startPoint x: 628, startPoint y: 244, endPoint x: 494, endPoint y: 251, distance: 134.7
click at [494, 251] on div "[URL][DOMAIN_NAME]" at bounding box center [524, 248] width 431 height 17
click at [1432, 63] on button "×" at bounding box center [1427, 65] width 36 height 42
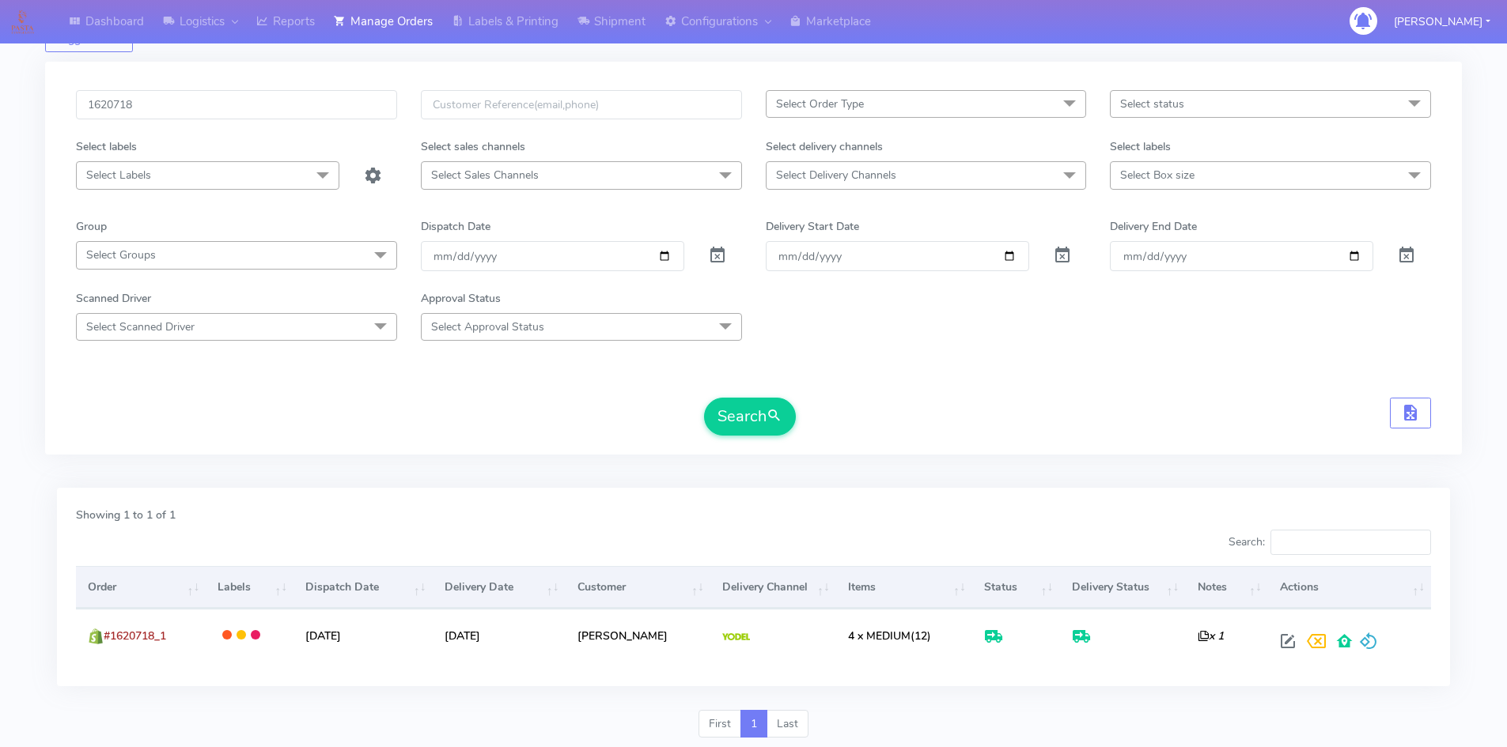
scroll to position [0, 0]
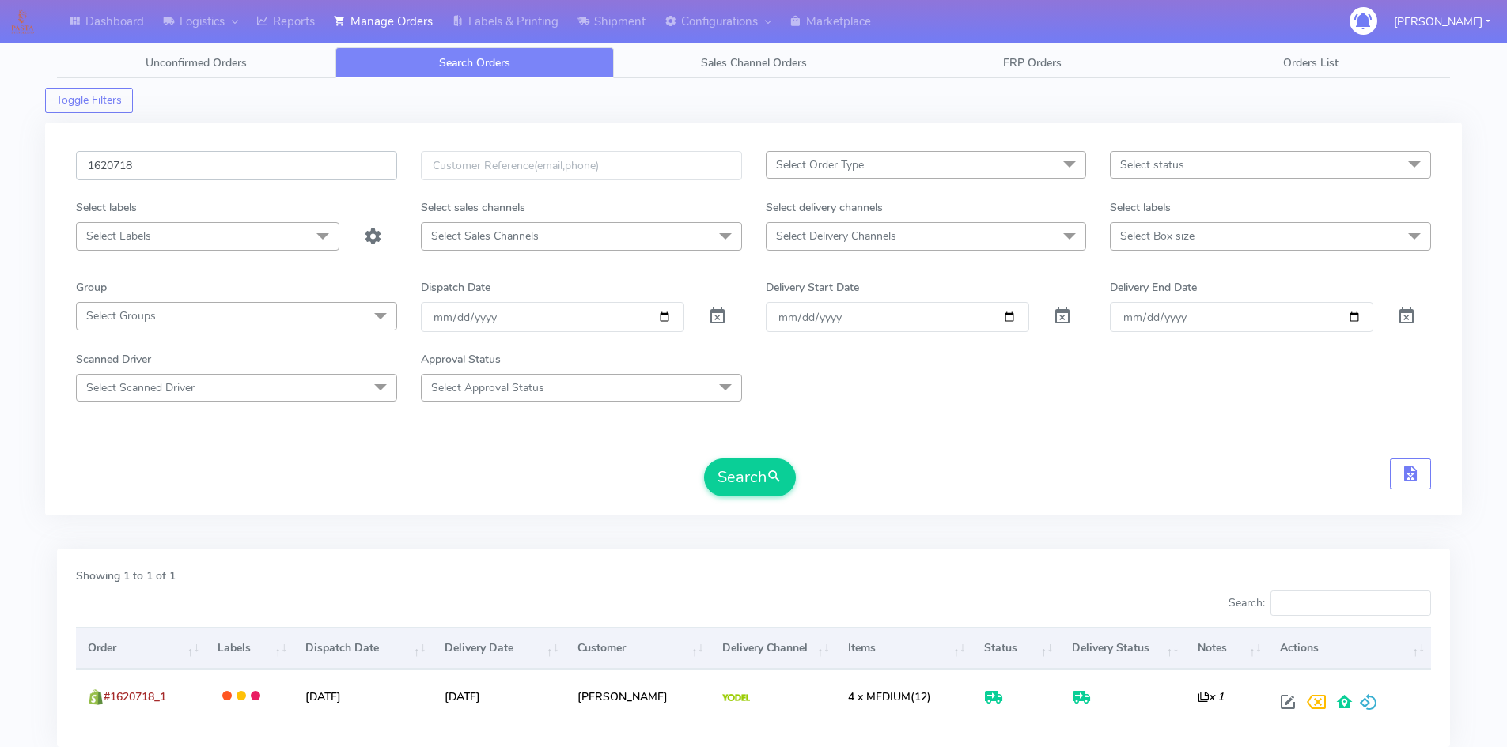
drag, startPoint x: 178, startPoint y: 170, endPoint x: 14, endPoint y: 166, distance: 163.8
click at [19, 168] on div "Dashboard Logistics London Logistics Reports Manage Orders Labels & Printing Sh…" at bounding box center [753, 419] width 1507 height 783
paste input "2220"
type input "1622220"
click at [759, 482] on button "Search" at bounding box center [750, 478] width 92 height 38
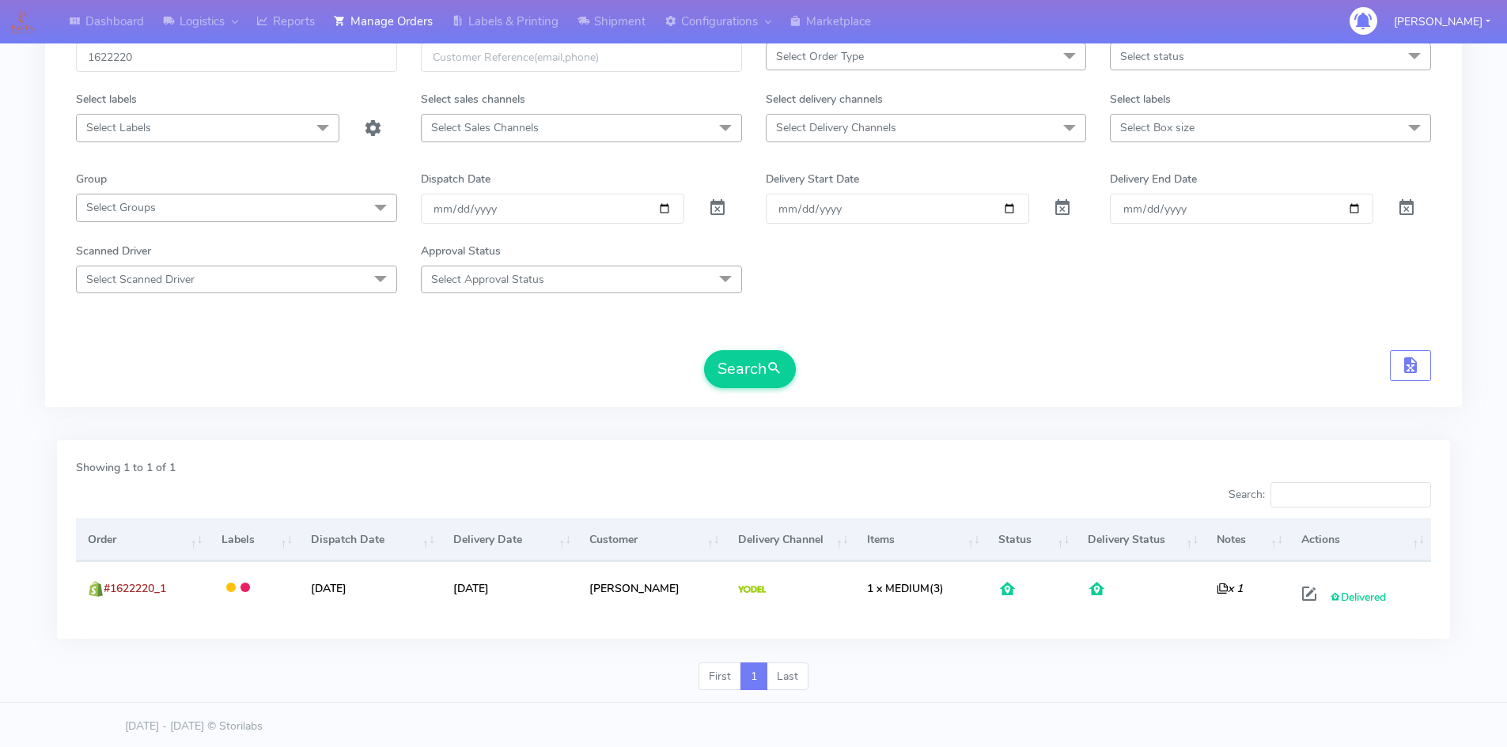
scroll to position [112, 0]
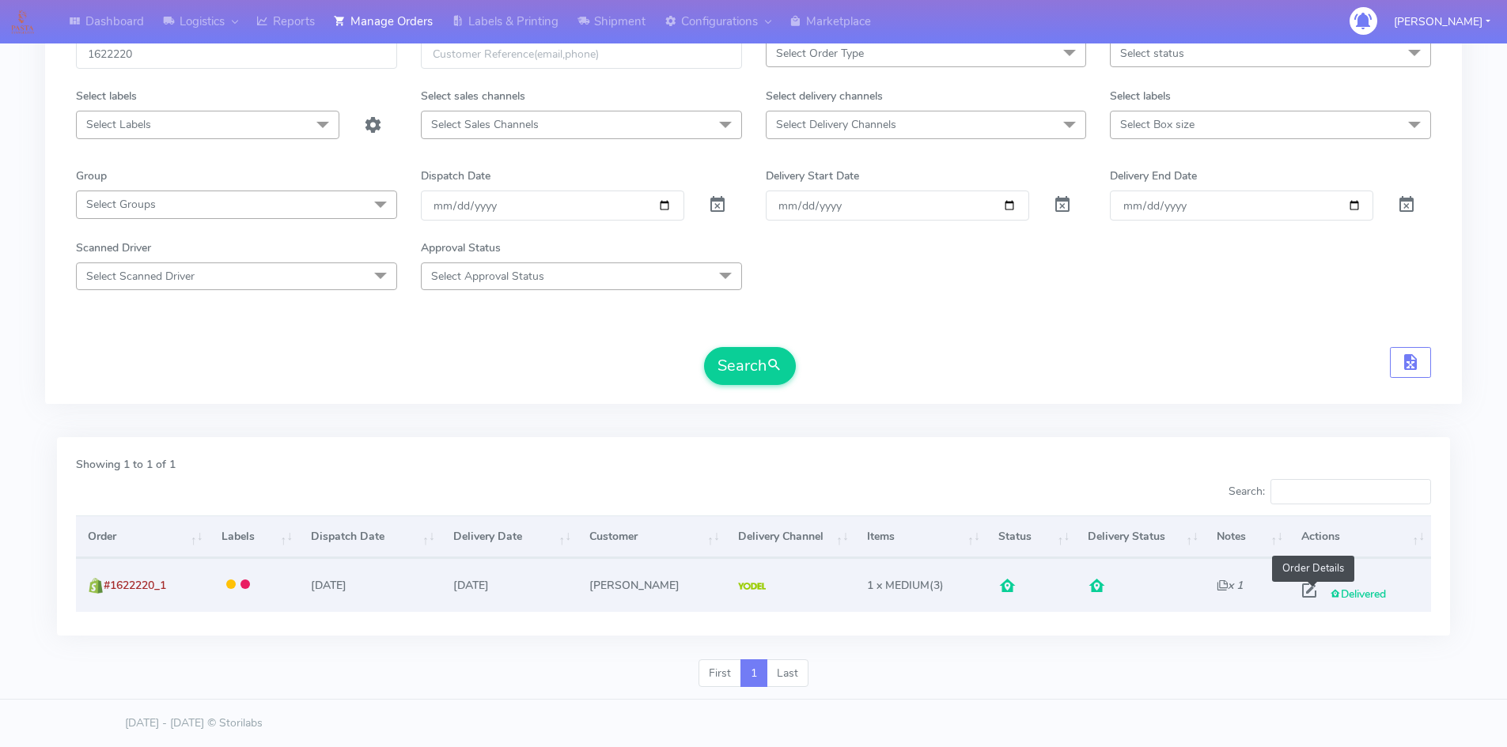
click at [1311, 588] on span at bounding box center [1309, 594] width 28 height 15
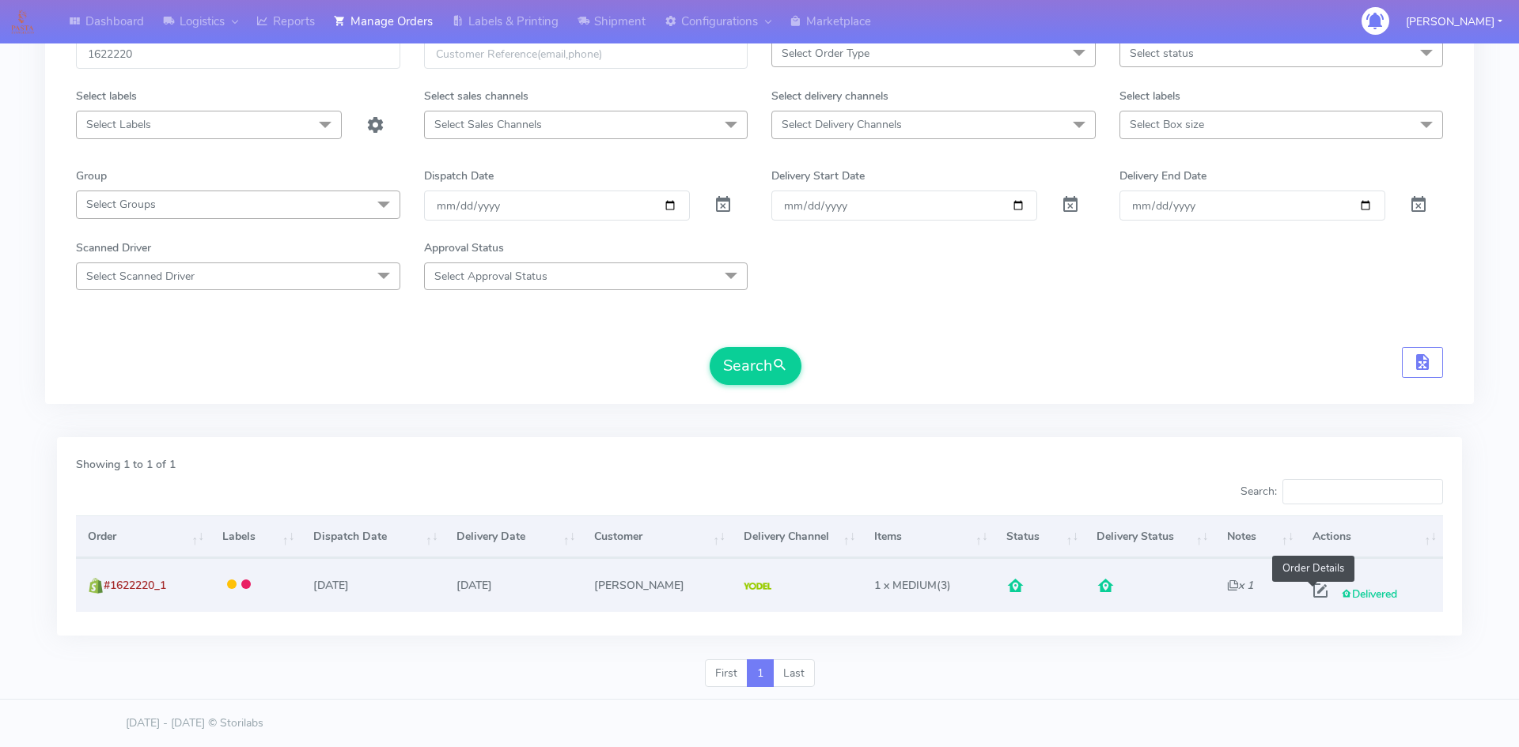
select select "5"
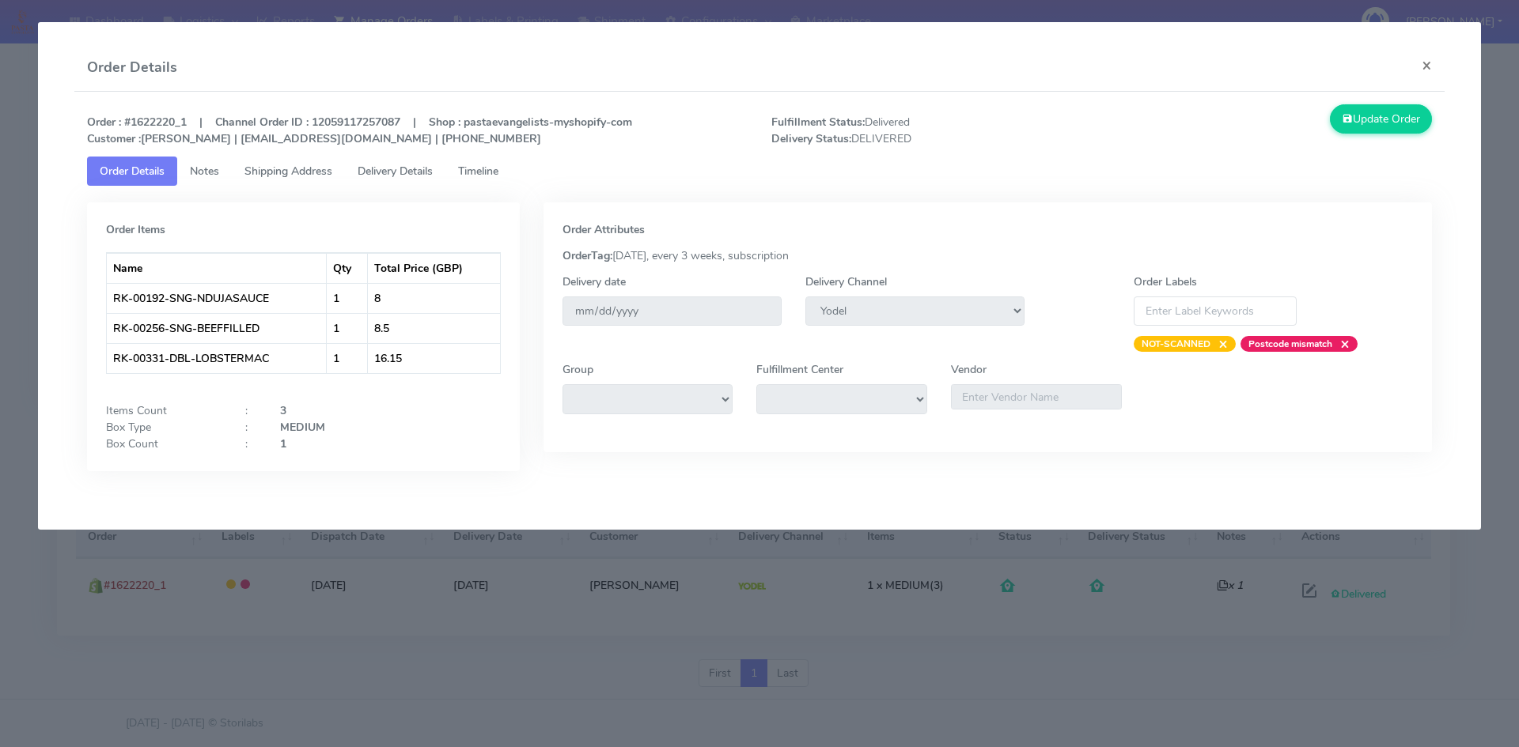
click at [485, 168] on span "Timeline" at bounding box center [478, 171] width 40 height 15
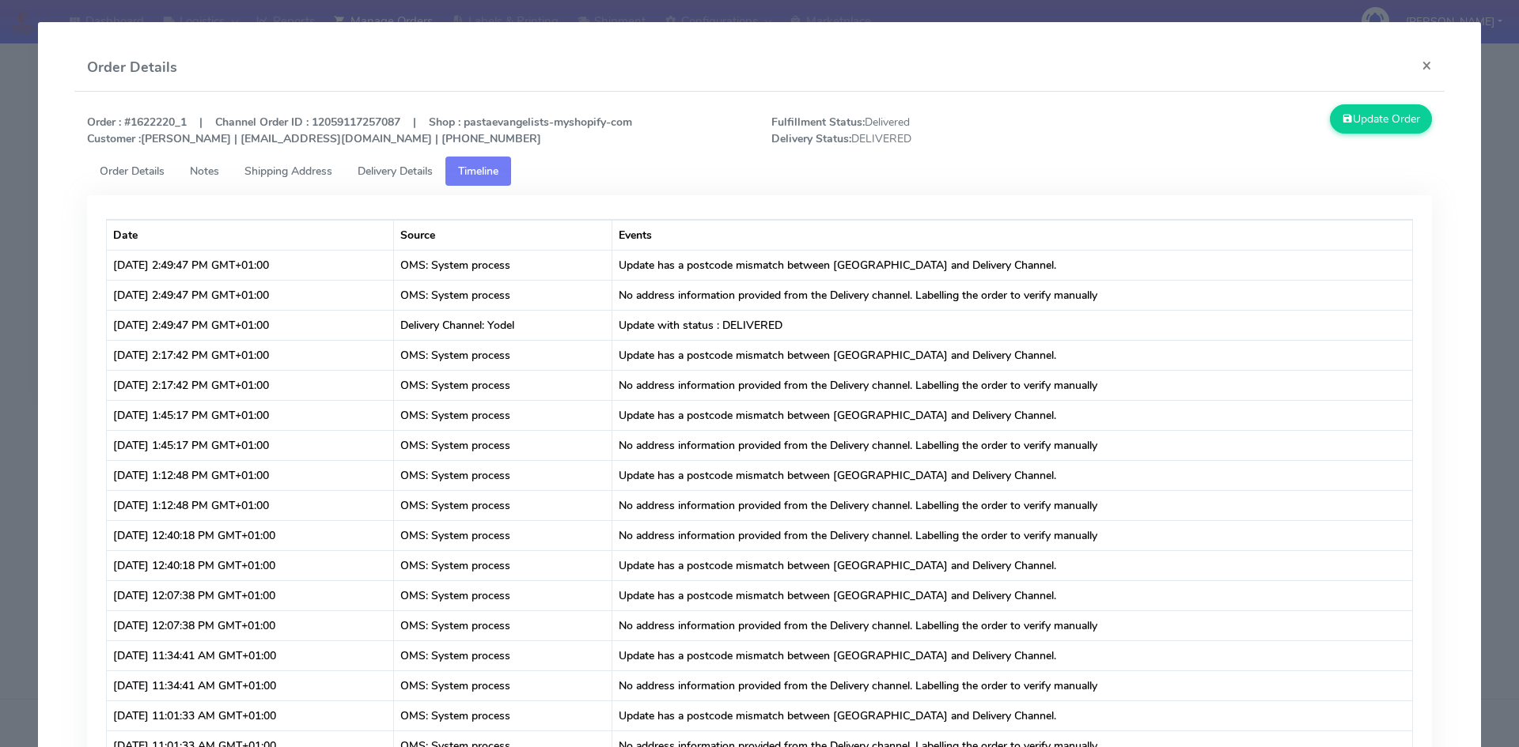
click at [407, 168] on span "Delivery Details" at bounding box center [395, 171] width 75 height 15
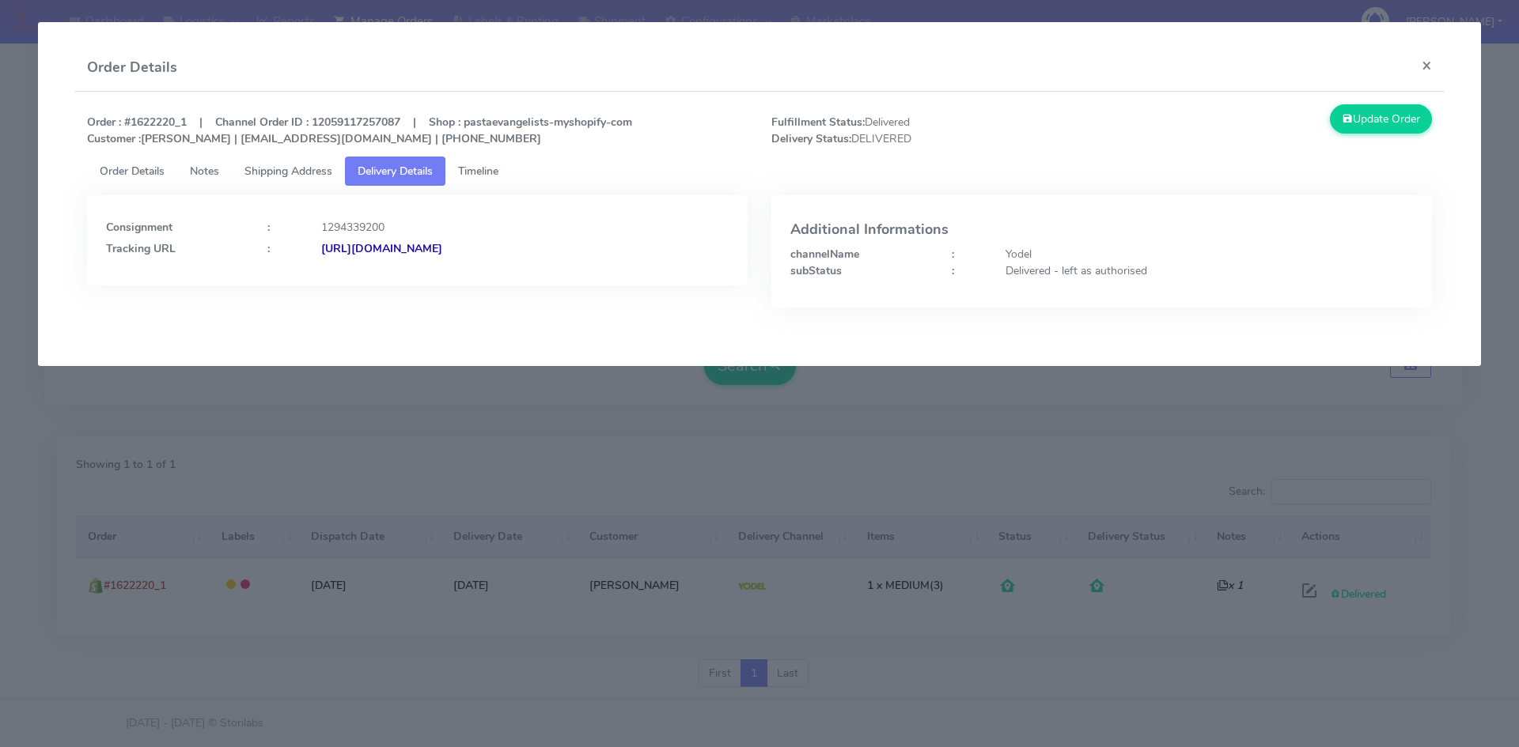
drag, startPoint x: 602, startPoint y: 249, endPoint x: 494, endPoint y: 249, distance: 108.4
click at [494, 249] on div "[URL][DOMAIN_NAME]" at bounding box center [524, 248] width 431 height 17
click at [137, 176] on span "Order Details" at bounding box center [132, 171] width 65 height 15
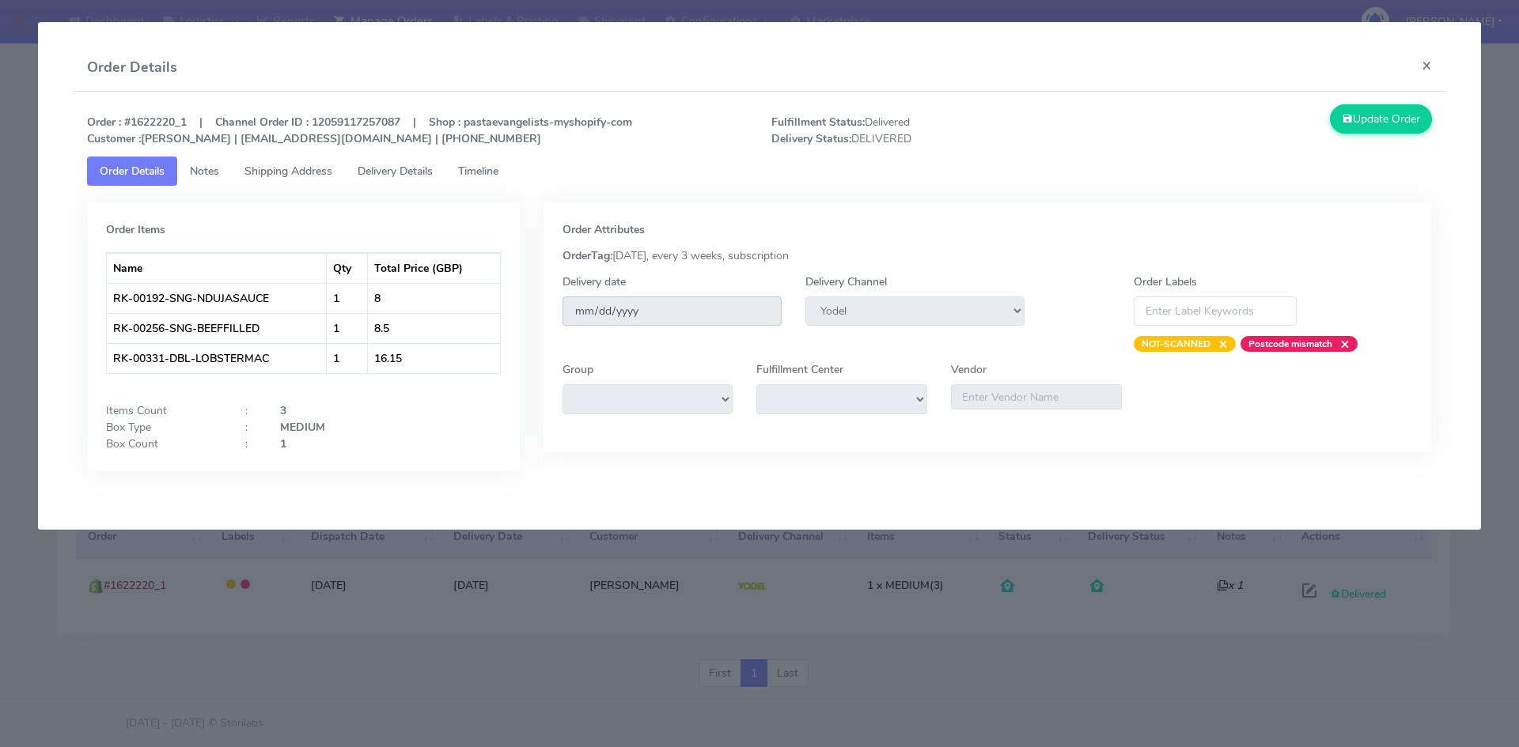
drag, startPoint x: 650, startPoint y: 310, endPoint x: 566, endPoint y: 309, distance: 84.6
click at [566, 309] on input "[DATE]" at bounding box center [671, 311] width 219 height 29
click at [1429, 63] on button "×" at bounding box center [1427, 65] width 36 height 42
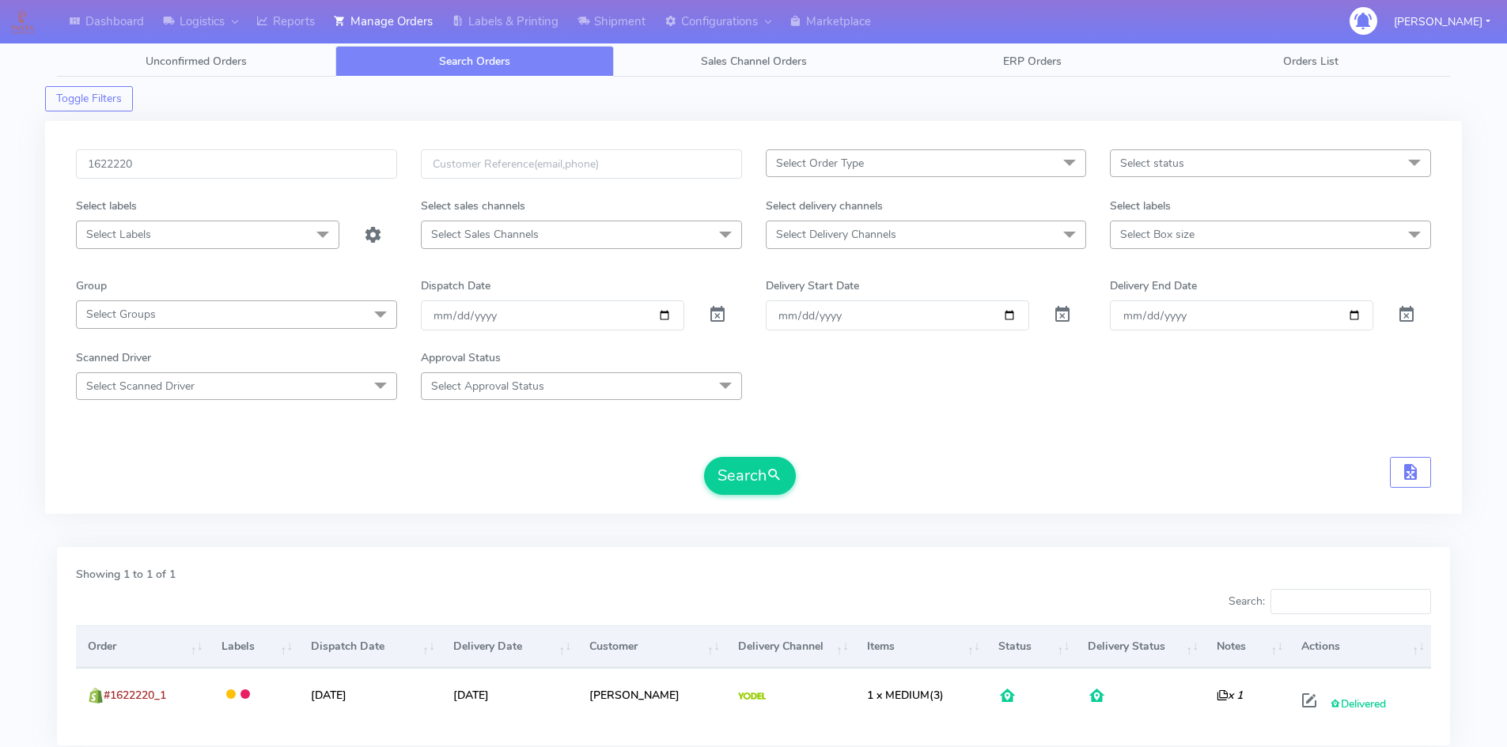
scroll to position [0, 0]
drag, startPoint x: 191, startPoint y: 168, endPoint x: 16, endPoint y: 171, distance: 175.6
click at [0, 164] on div "Dashboard Logistics London Logistics Reports Manage Orders Labels & Printing Sh…" at bounding box center [753, 419] width 1507 height 783
paste input "1964"
type input "1619640"
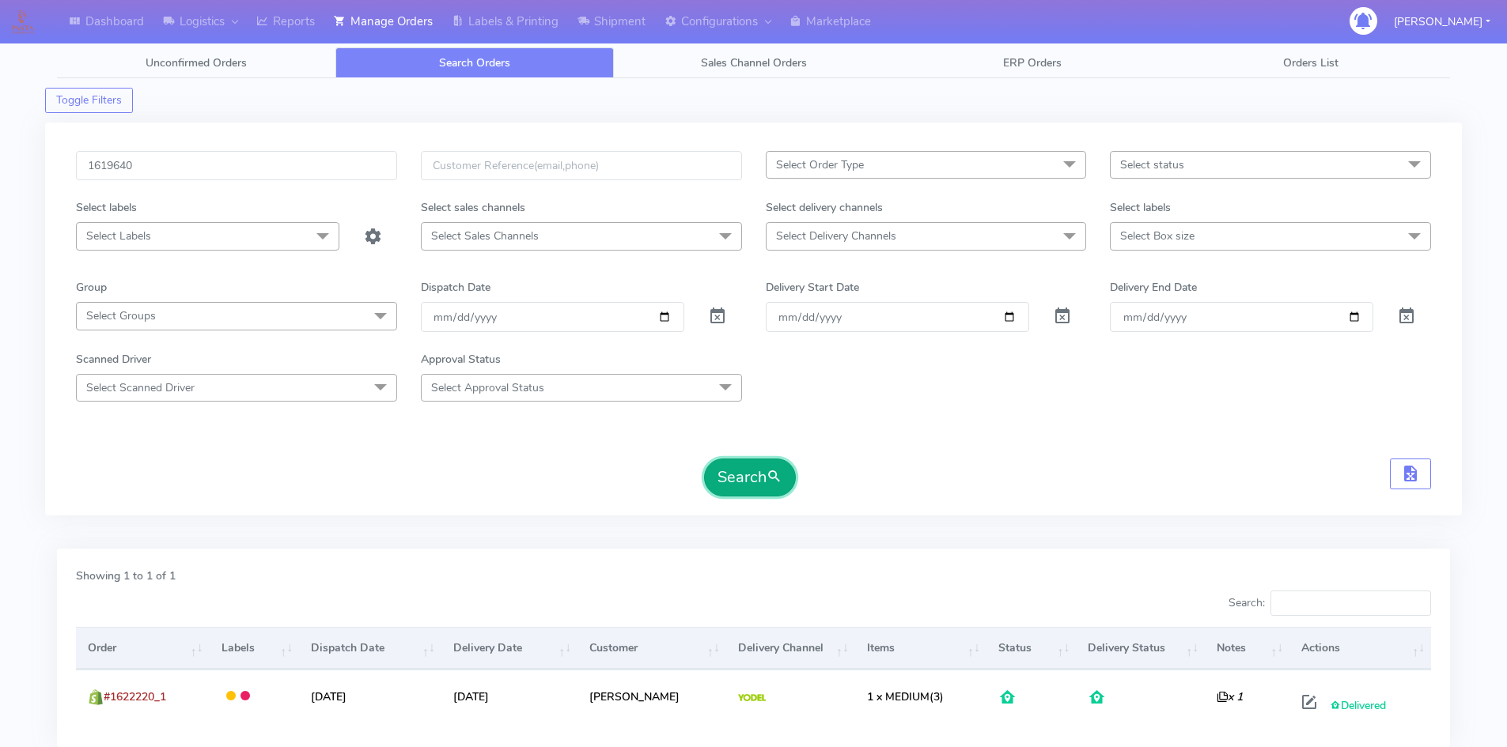
click at [744, 477] on button "Search" at bounding box center [750, 478] width 92 height 38
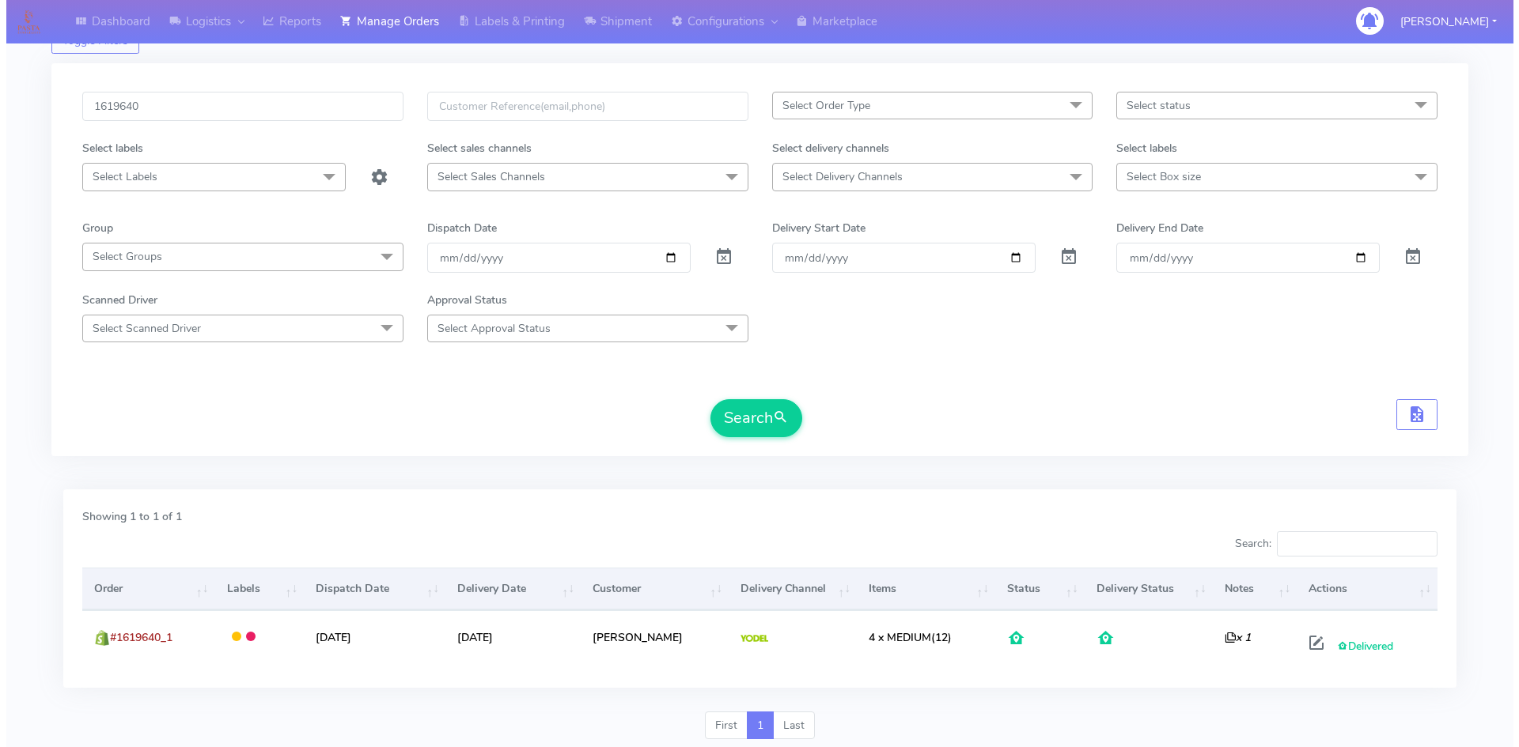
scroll to position [112, 0]
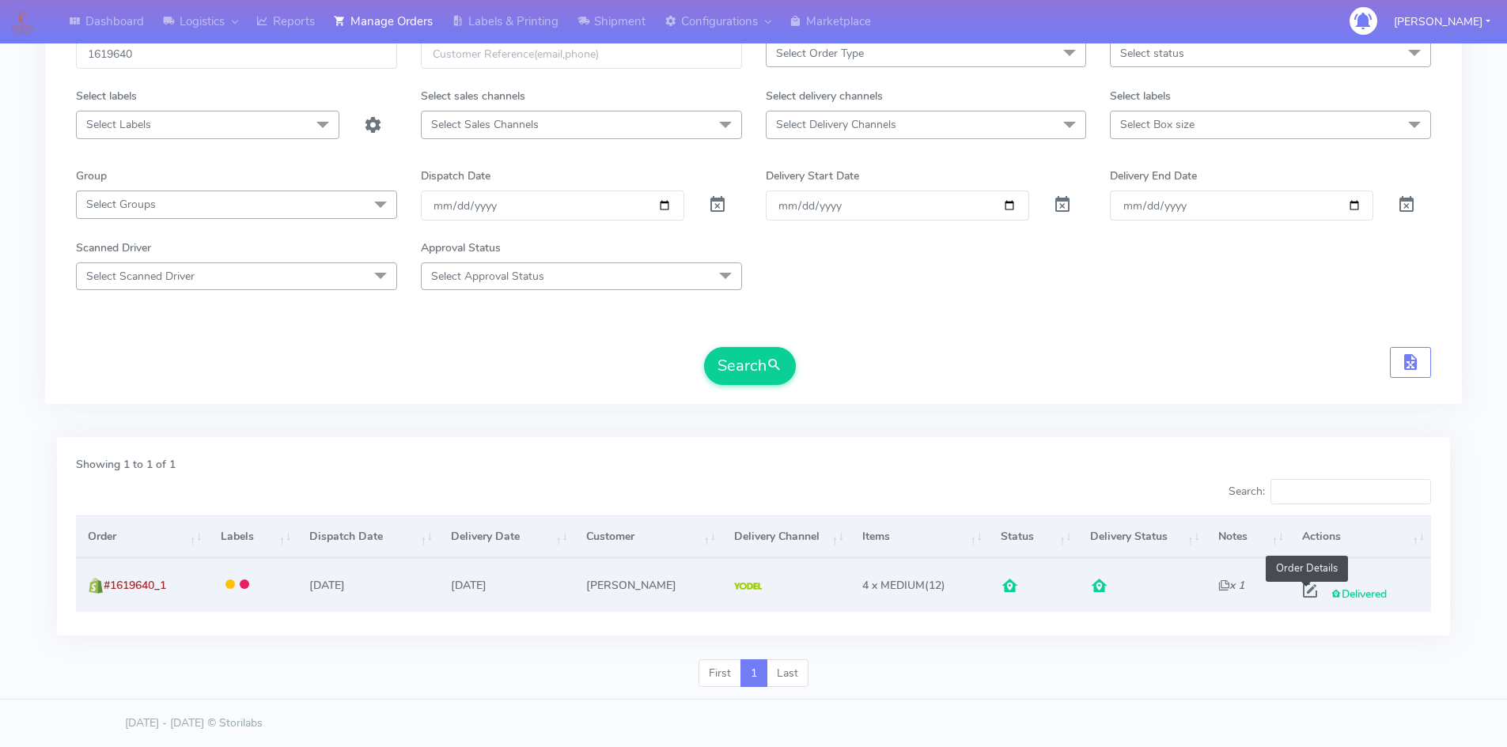
click at [1304, 589] on span at bounding box center [1310, 594] width 28 height 15
select select "5"
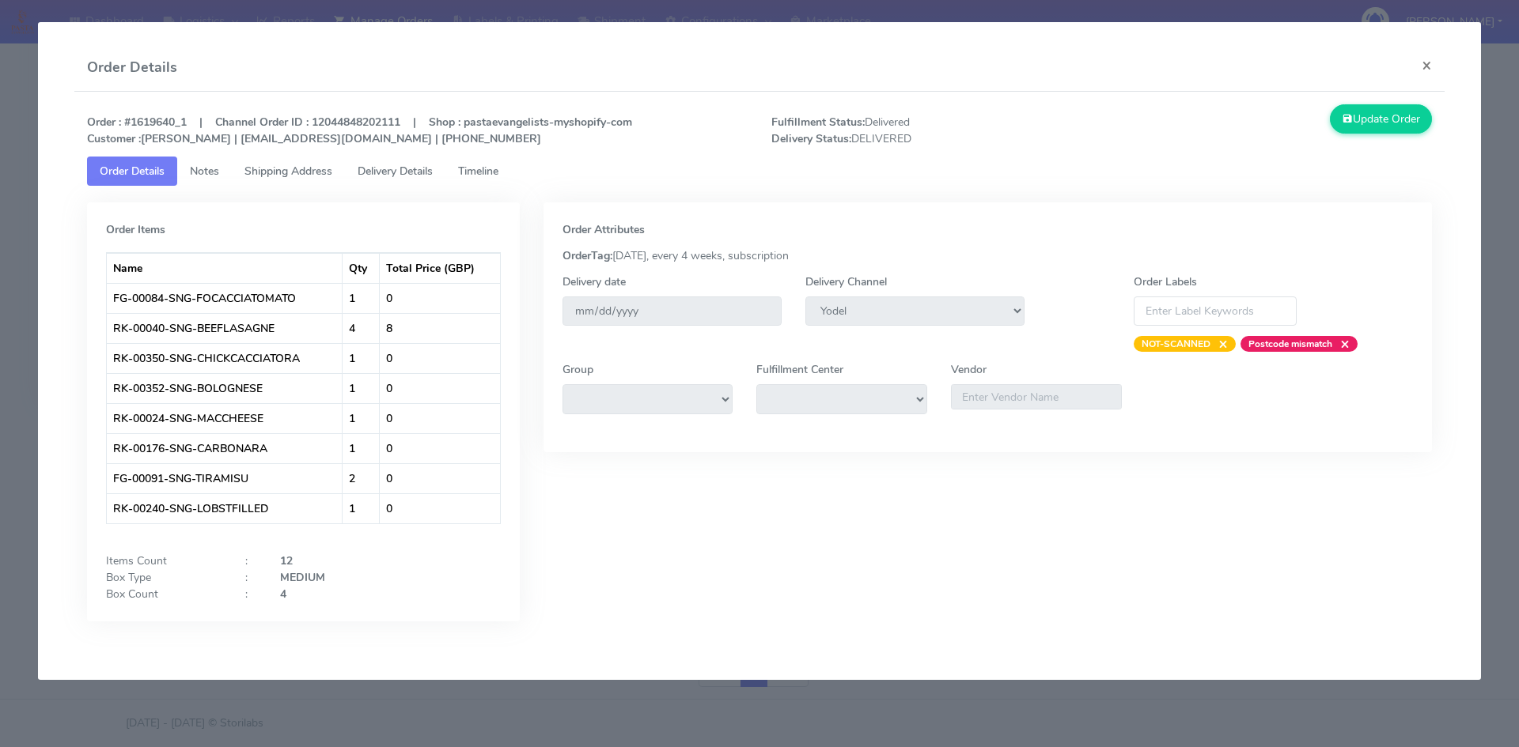
click at [480, 169] on span "Timeline" at bounding box center [478, 171] width 40 height 15
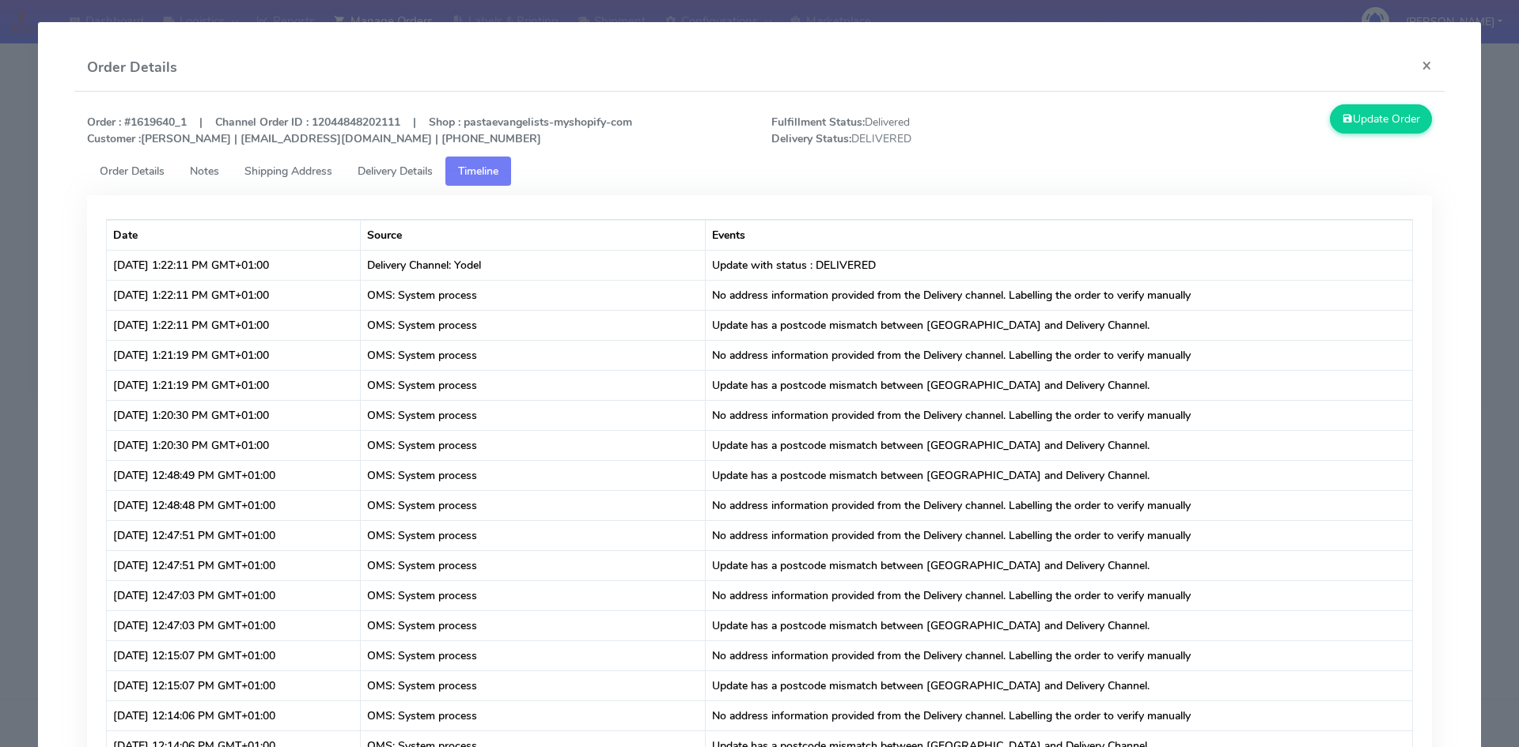
click at [316, 170] on span "Shipping Address" at bounding box center [288, 171] width 88 height 15
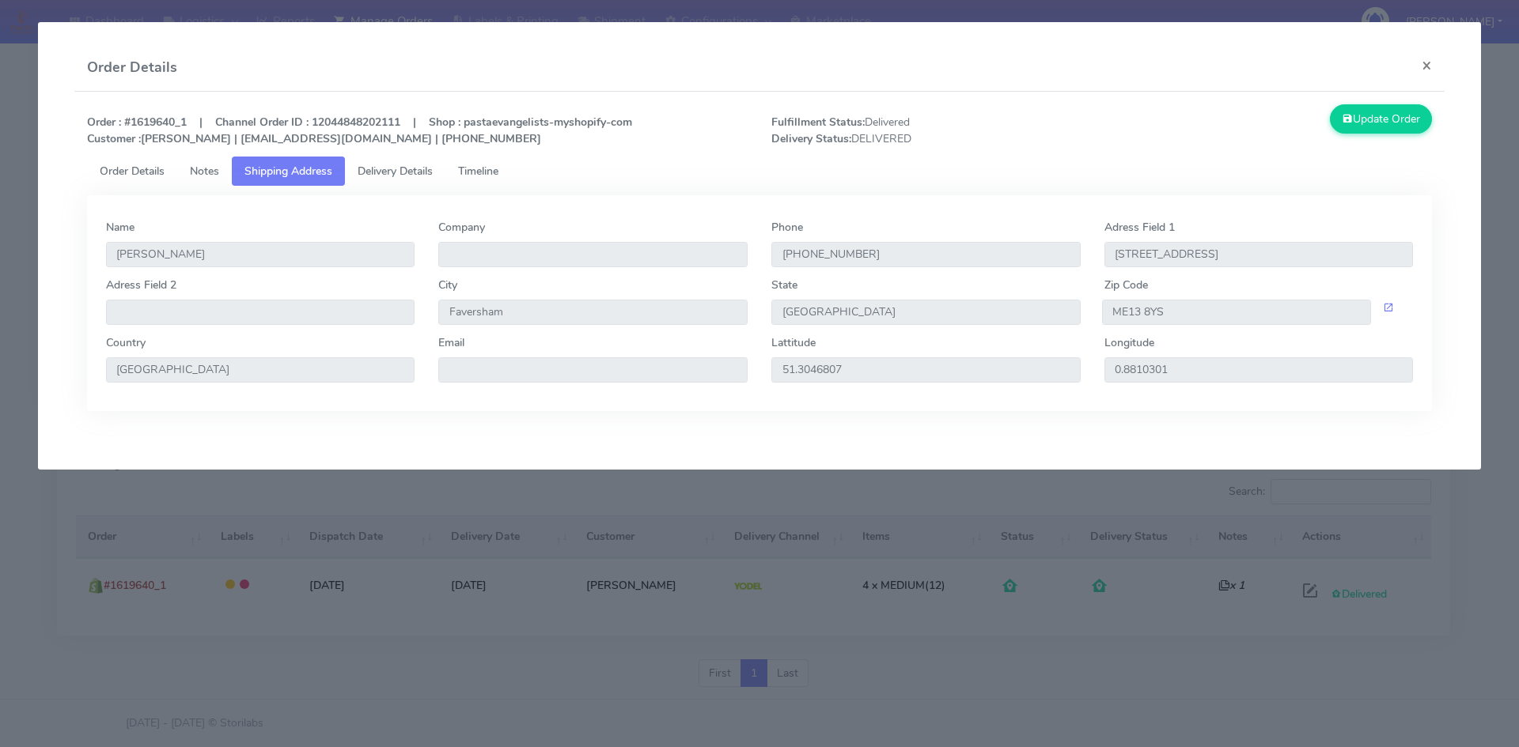
click at [380, 166] on span "Delivery Details" at bounding box center [395, 171] width 75 height 15
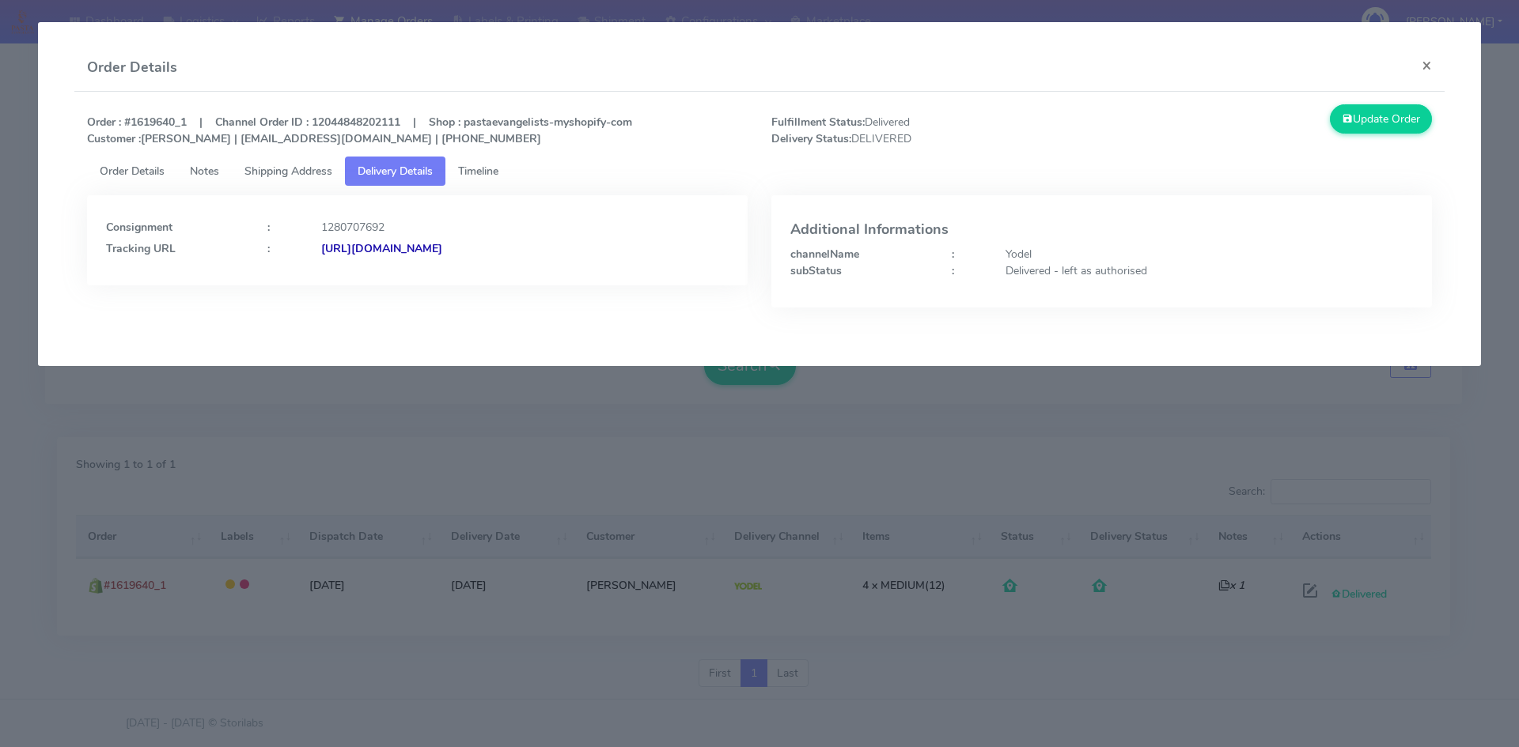
drag, startPoint x: 642, startPoint y: 242, endPoint x: 494, endPoint y: 252, distance: 149.1
click at [494, 252] on div "[URL][DOMAIN_NAME]" at bounding box center [524, 248] width 431 height 17
